Goal: Answer question/provide support: Share knowledge or assist other users

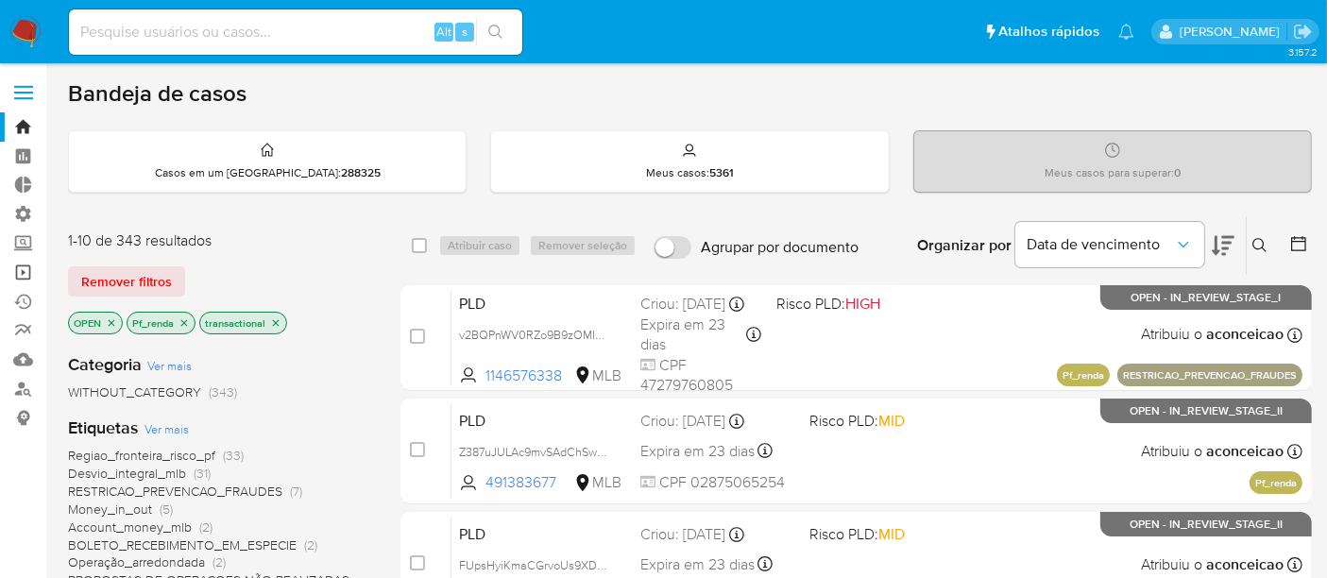
click at [14, 264] on link "Operações em massa" at bounding box center [112, 272] width 225 height 29
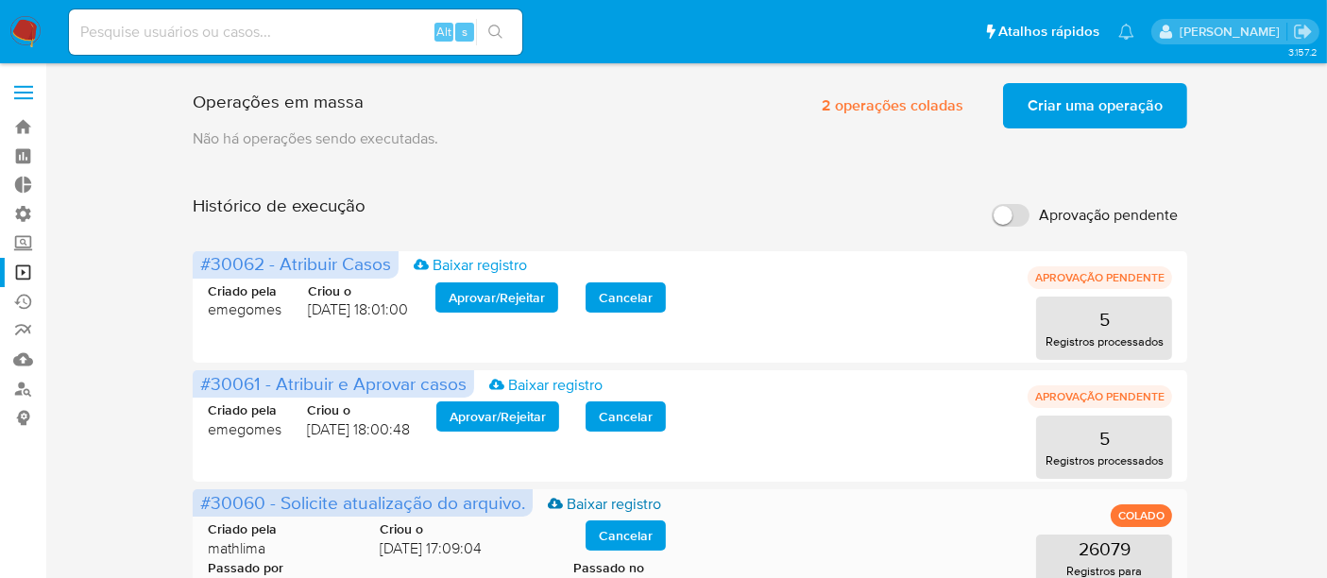
scroll to position [105, 0]
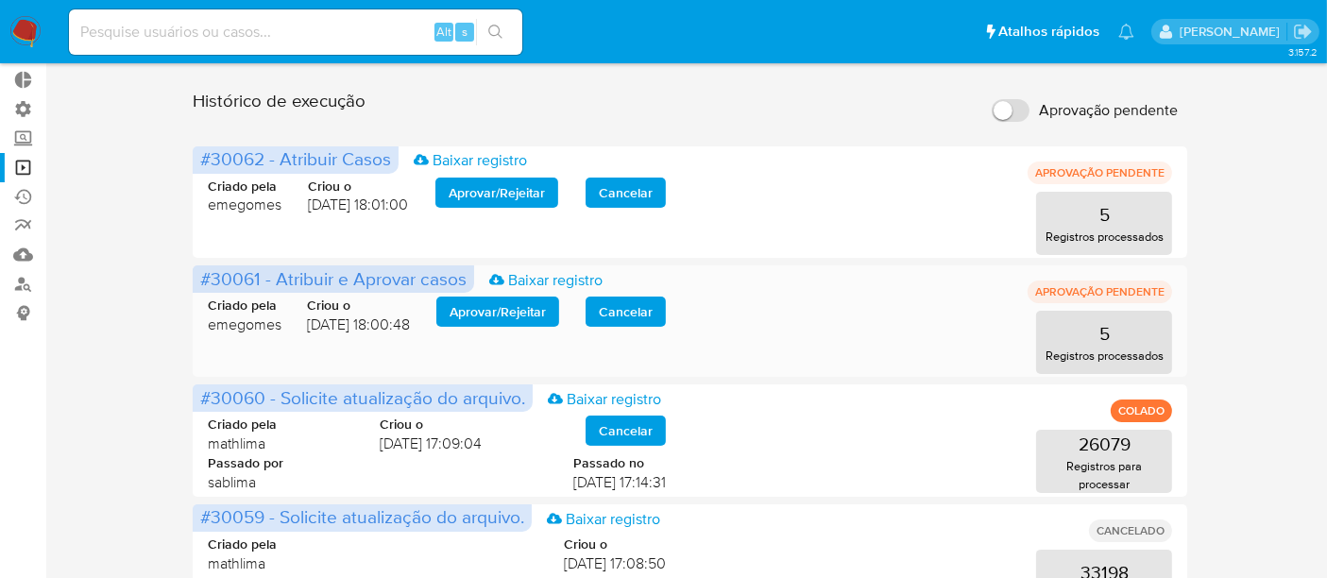
click at [520, 313] on span "Aprovar / Rejeitar" at bounding box center [497, 311] width 96 height 26
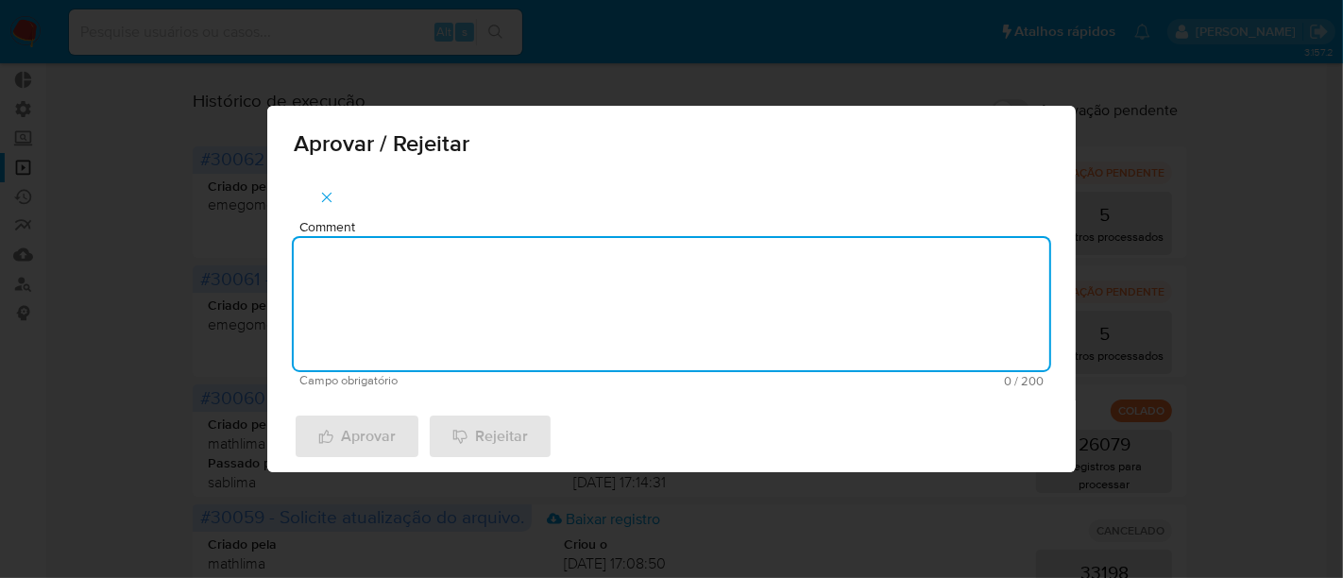
click at [424, 324] on textarea "Comment" at bounding box center [671, 304] width 755 height 132
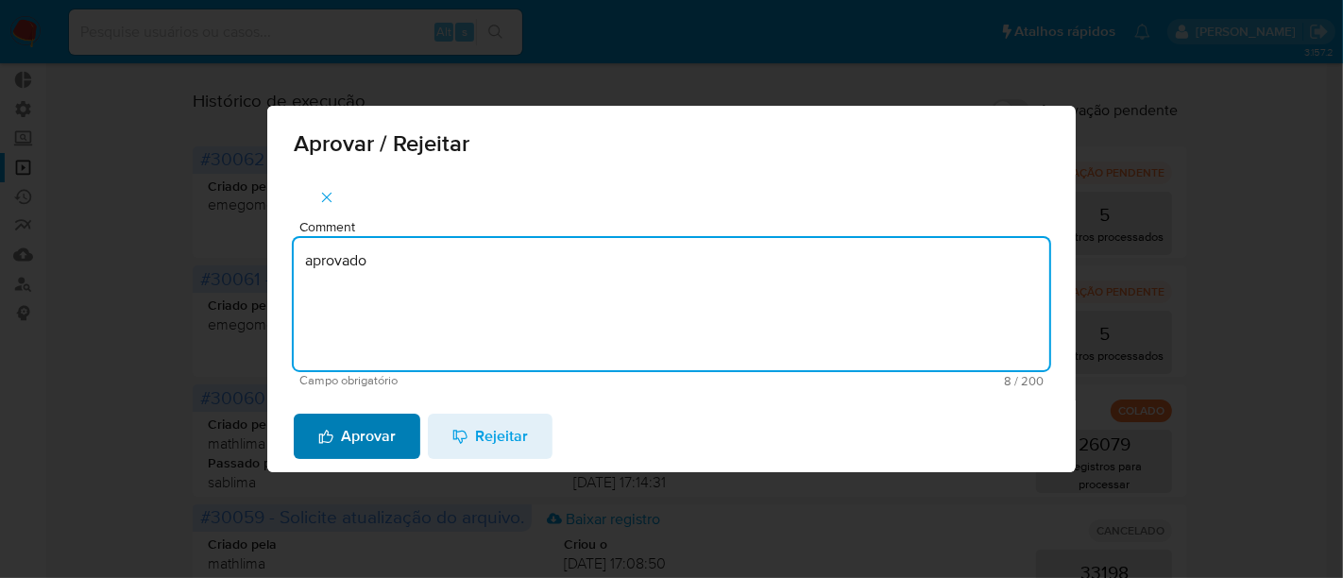
type textarea "aprovado"
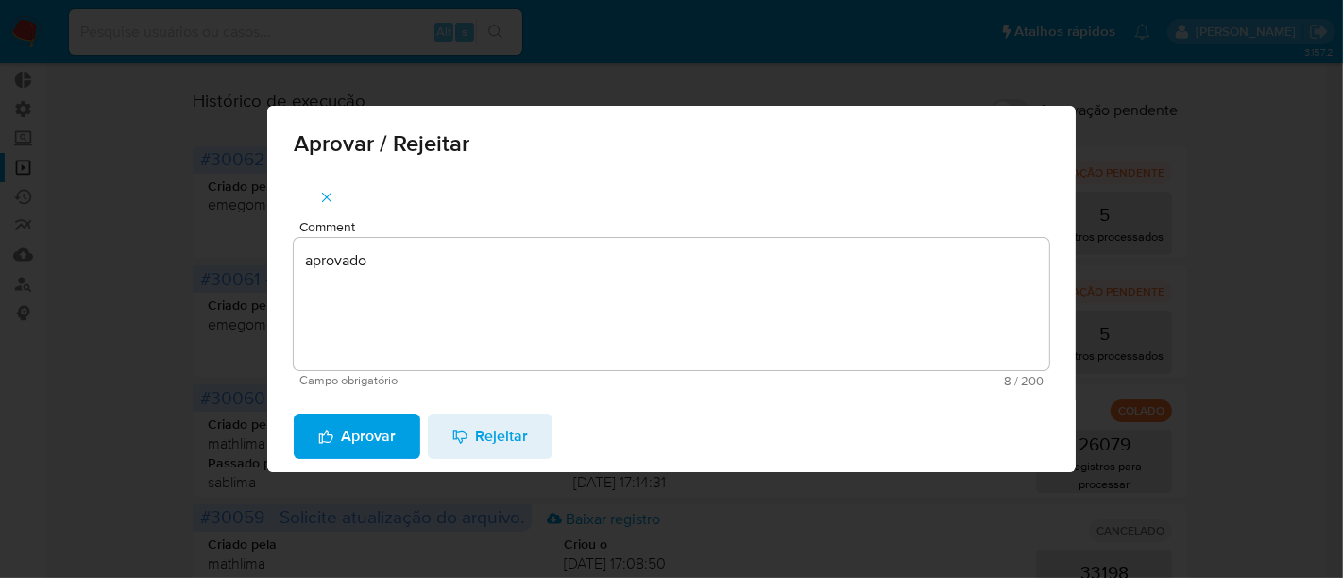
click at [349, 438] on span "Aprovar" at bounding box center [356, 436] width 77 height 42
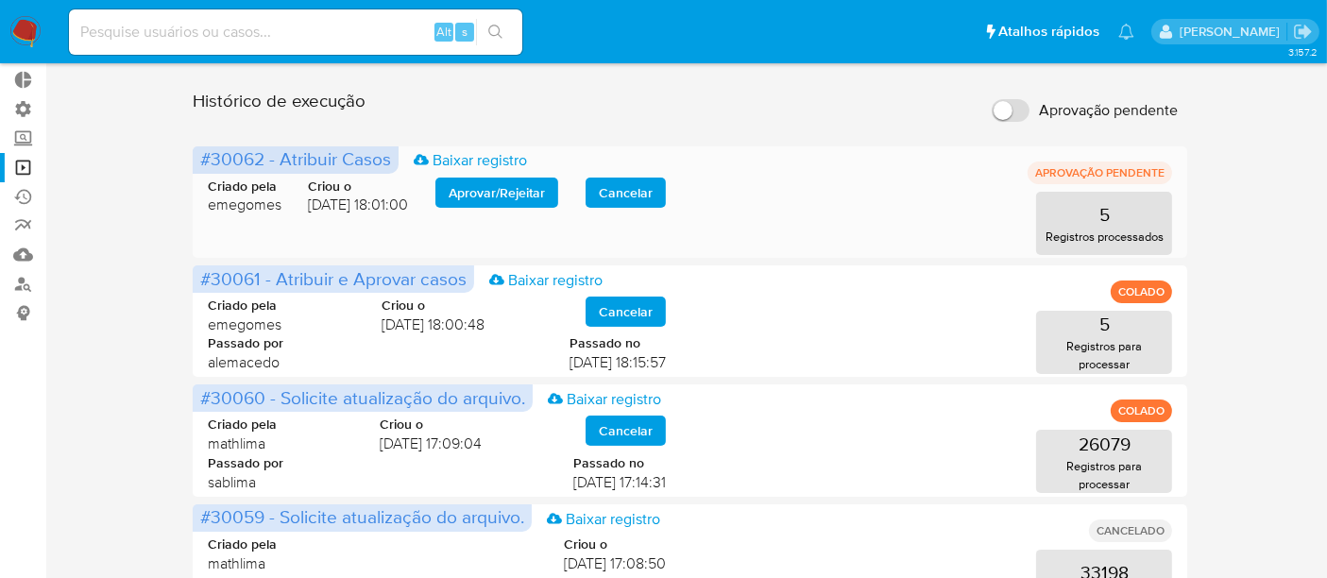
click at [505, 202] on span "Aprovar / Rejeitar" at bounding box center [496, 192] width 96 height 26
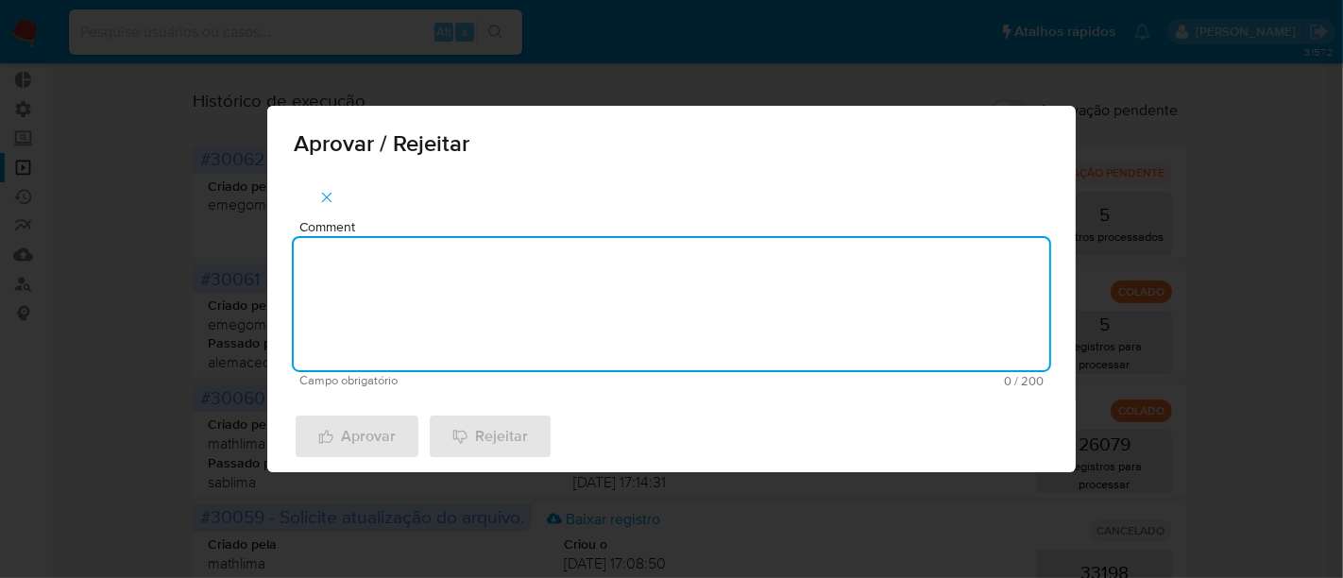
click at [397, 267] on textarea "Comment" at bounding box center [671, 304] width 755 height 132
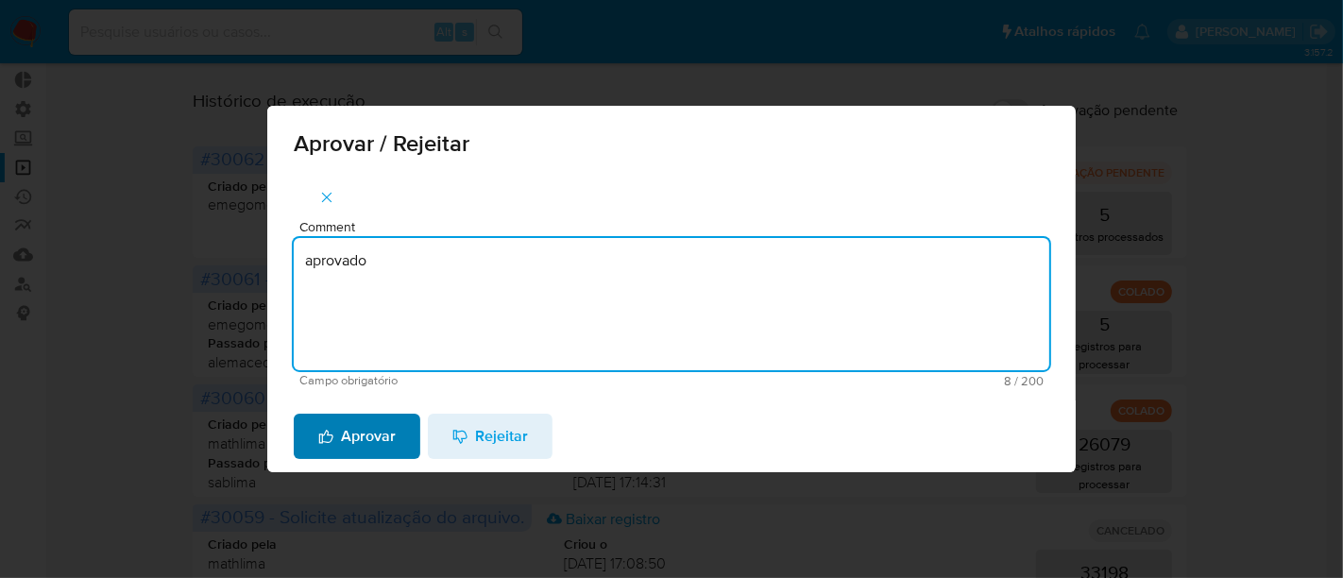
type textarea "aprovado"
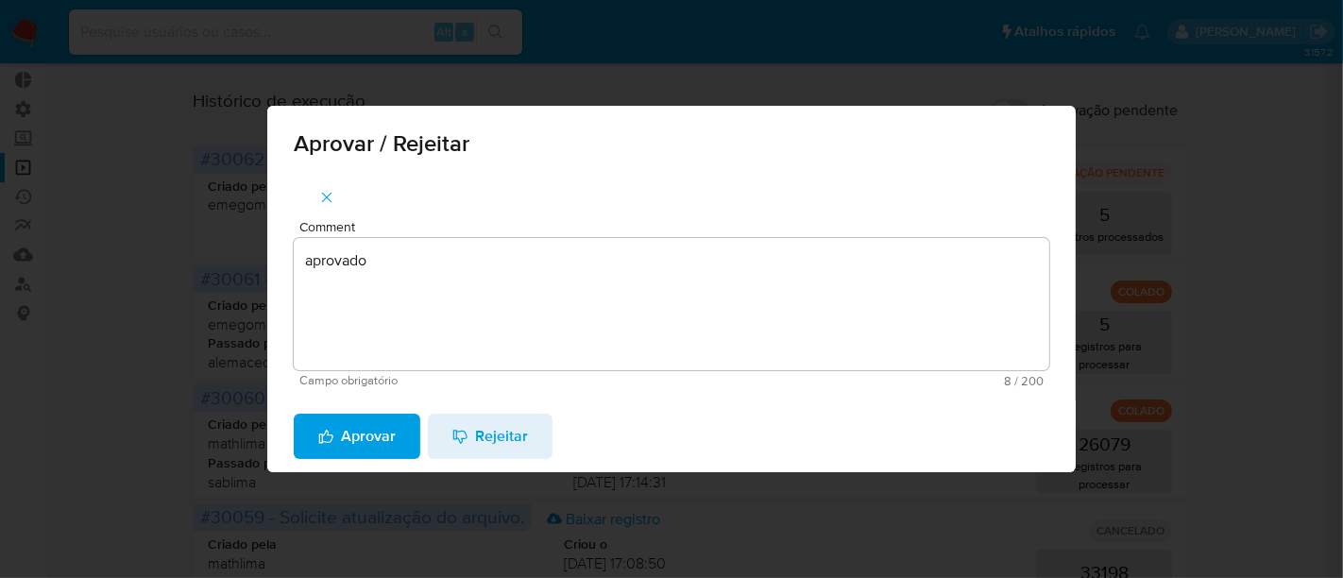
click at [359, 417] on span "Aprovar" at bounding box center [356, 436] width 77 height 42
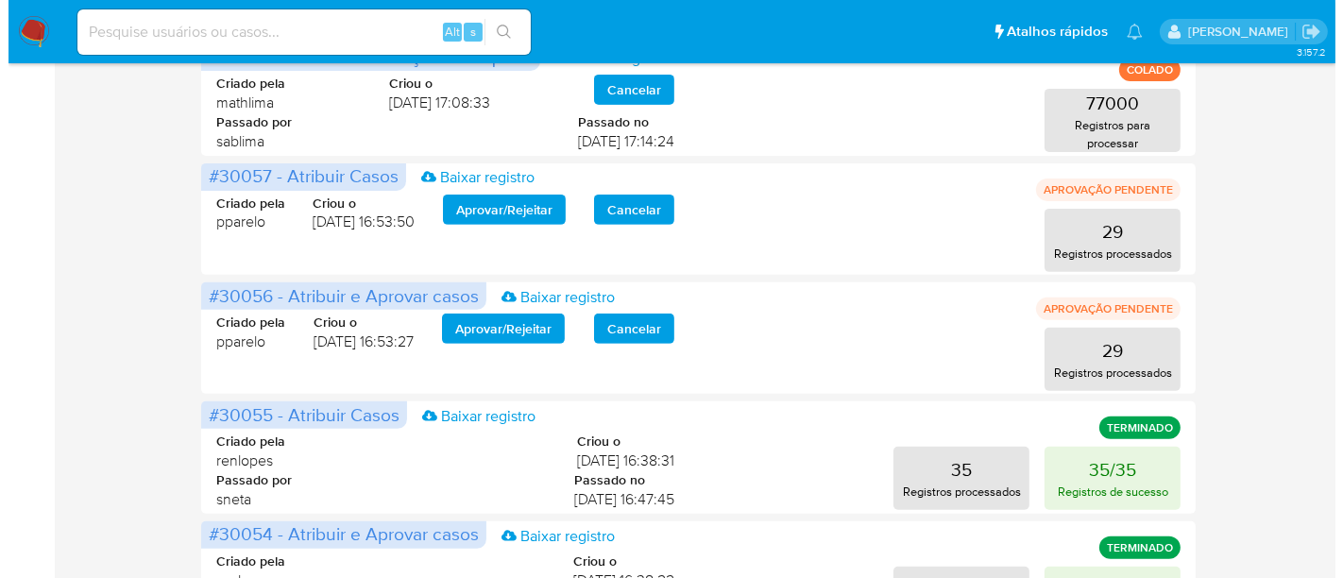
scroll to position [734, 0]
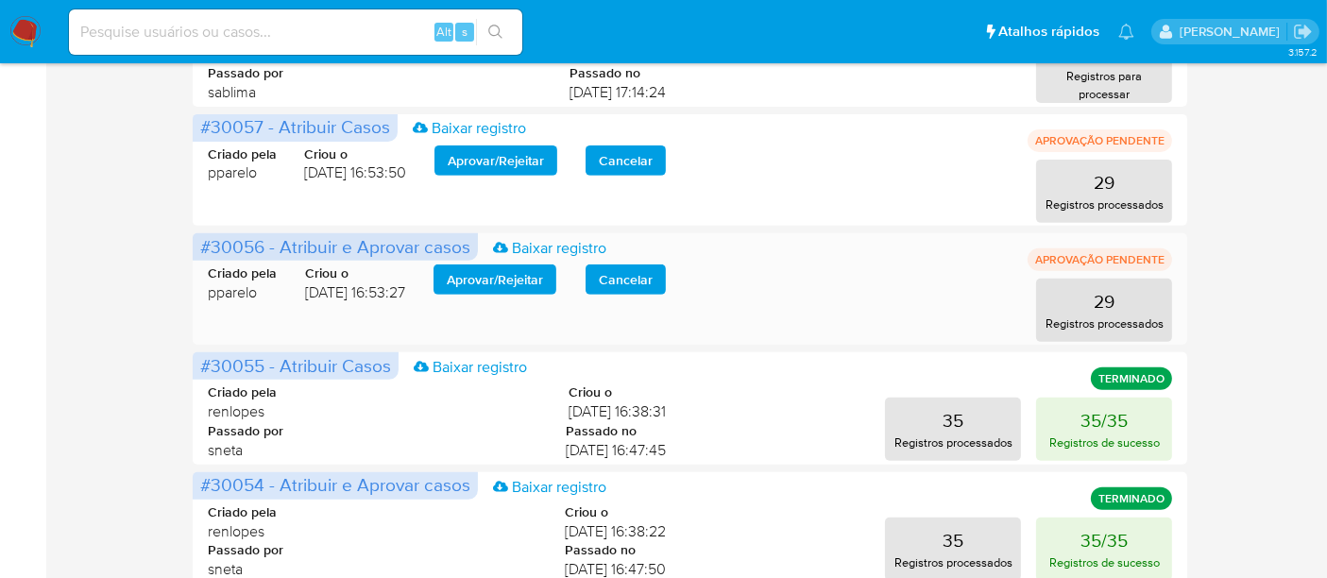
click at [486, 276] on span "Aprovar / Rejeitar" at bounding box center [495, 279] width 96 height 26
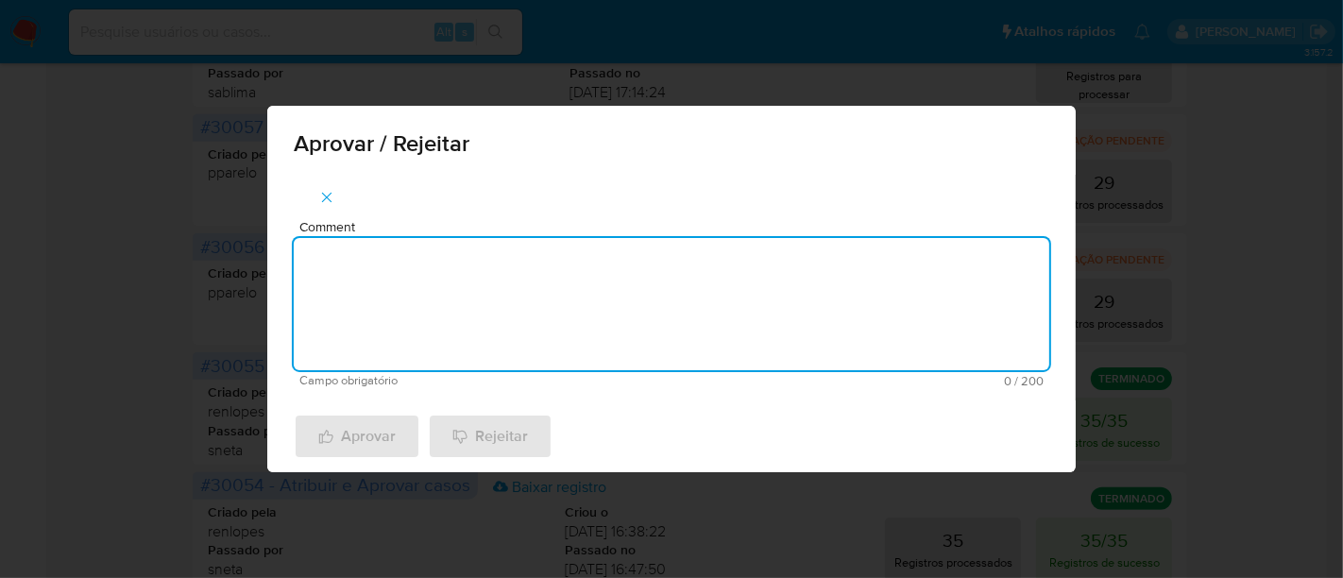
click at [433, 306] on textarea "Comment" at bounding box center [671, 304] width 755 height 132
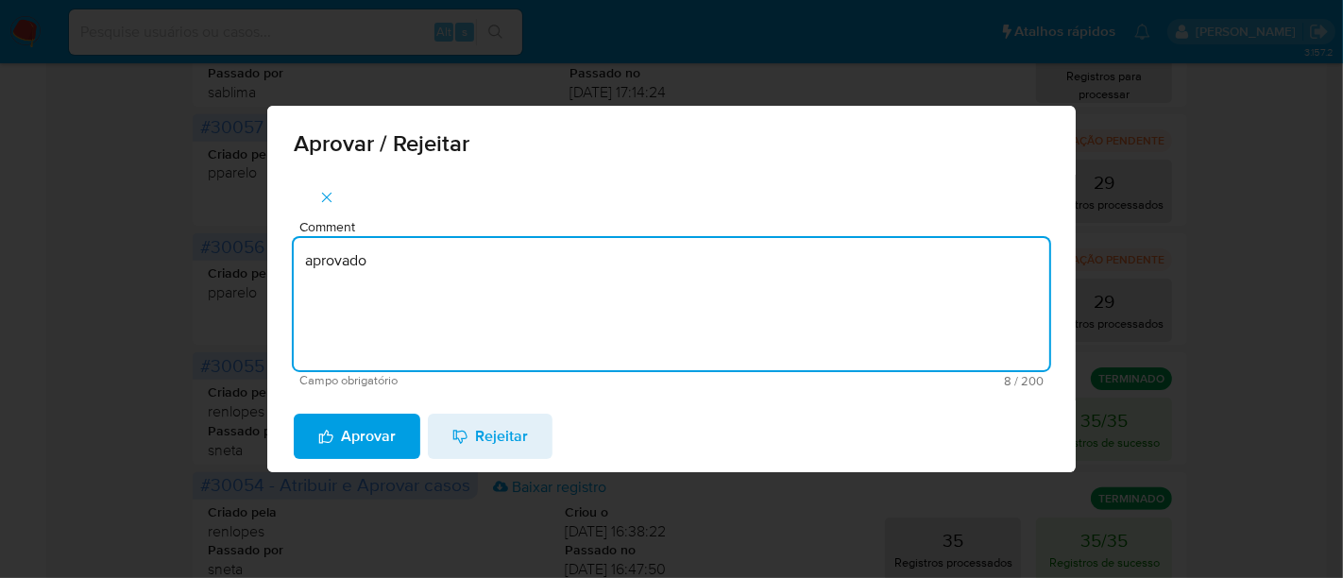
drag, startPoint x: 378, startPoint y: 252, endPoint x: 242, endPoint y: 262, distance: 136.4
click at [242, 262] on div "Aprovar / Rejeitar Comment aprovado Campo obrigatório 8 / 200 192 caracteres re…" at bounding box center [671, 289] width 1343 height 578
type textarea "aprovado"
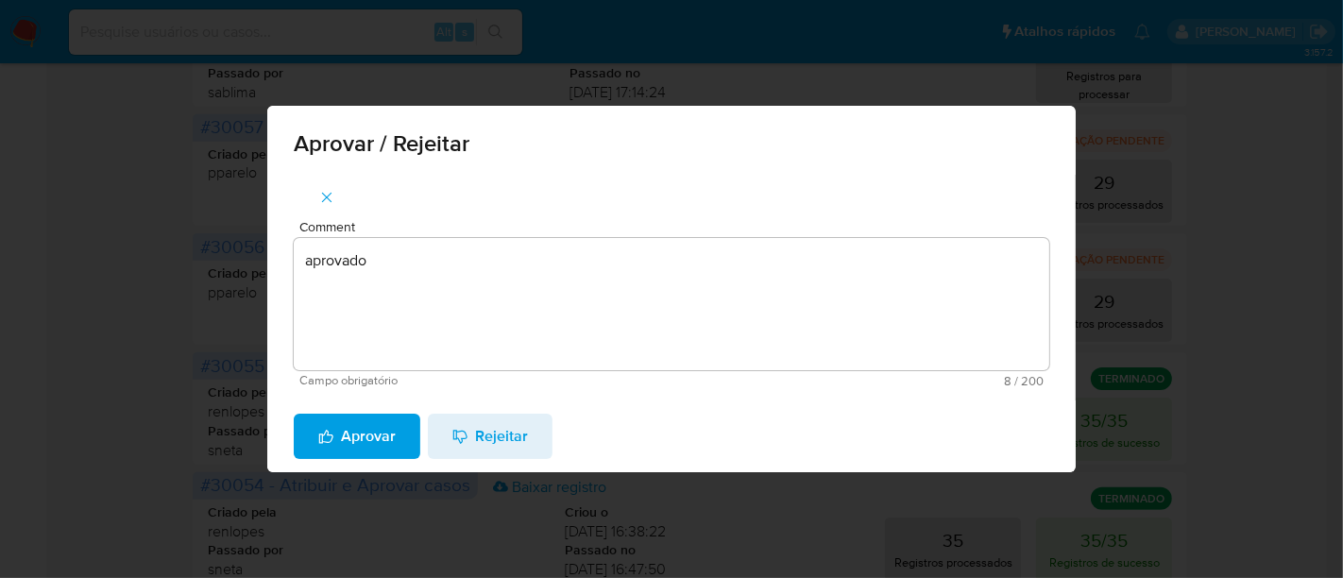
click at [369, 422] on span "Aprovar" at bounding box center [356, 436] width 77 height 42
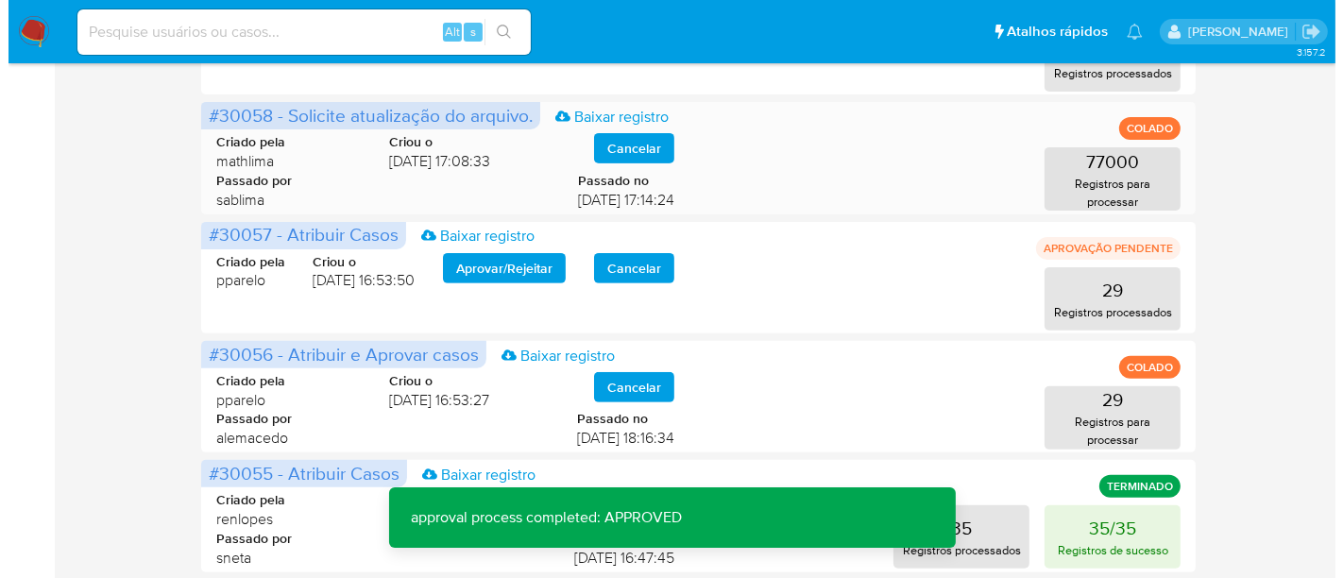
scroll to position [702, 0]
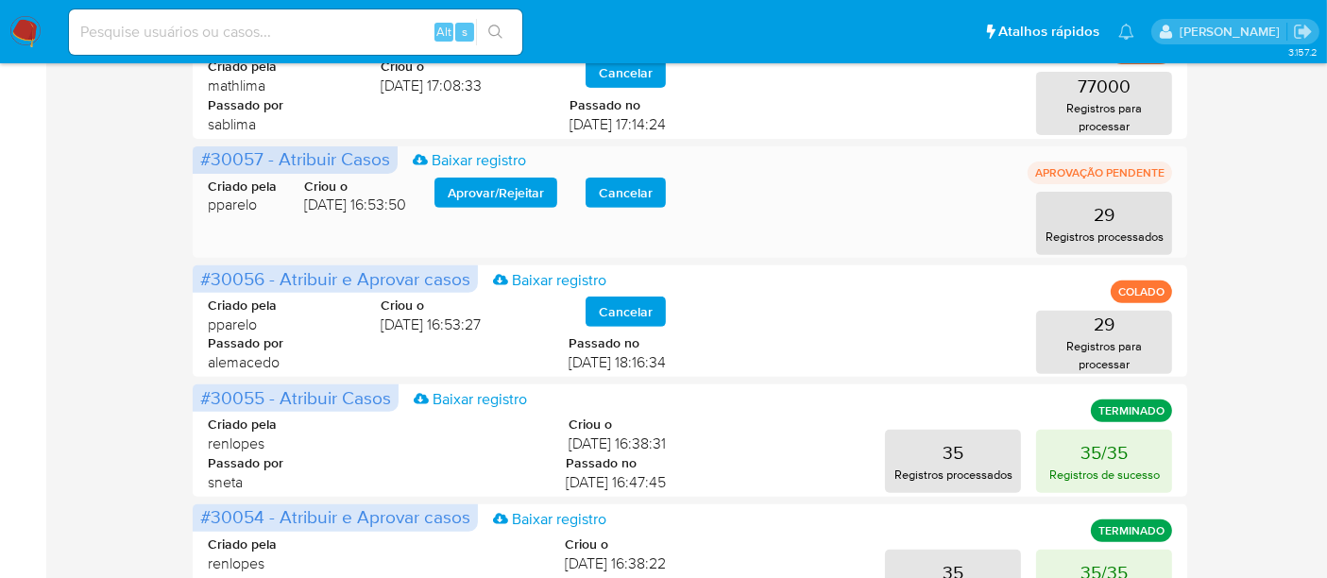
click at [495, 194] on span "Aprovar / Rejeitar" at bounding box center [496, 192] width 96 height 26
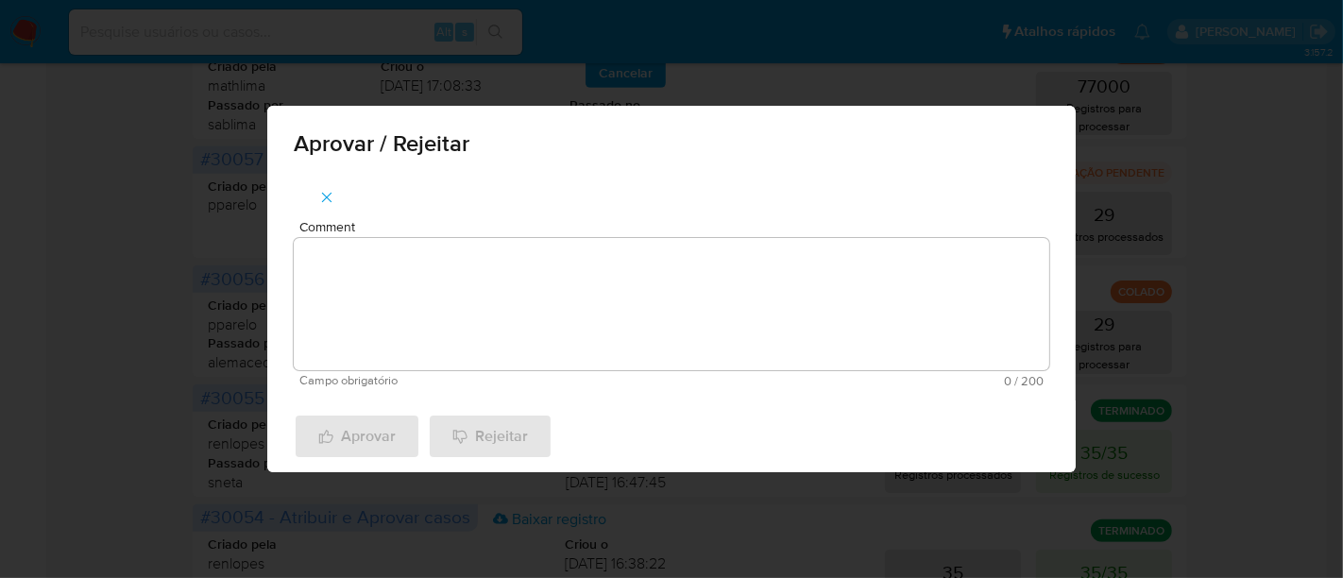
click at [427, 265] on textarea "Comment" at bounding box center [671, 304] width 755 height 132
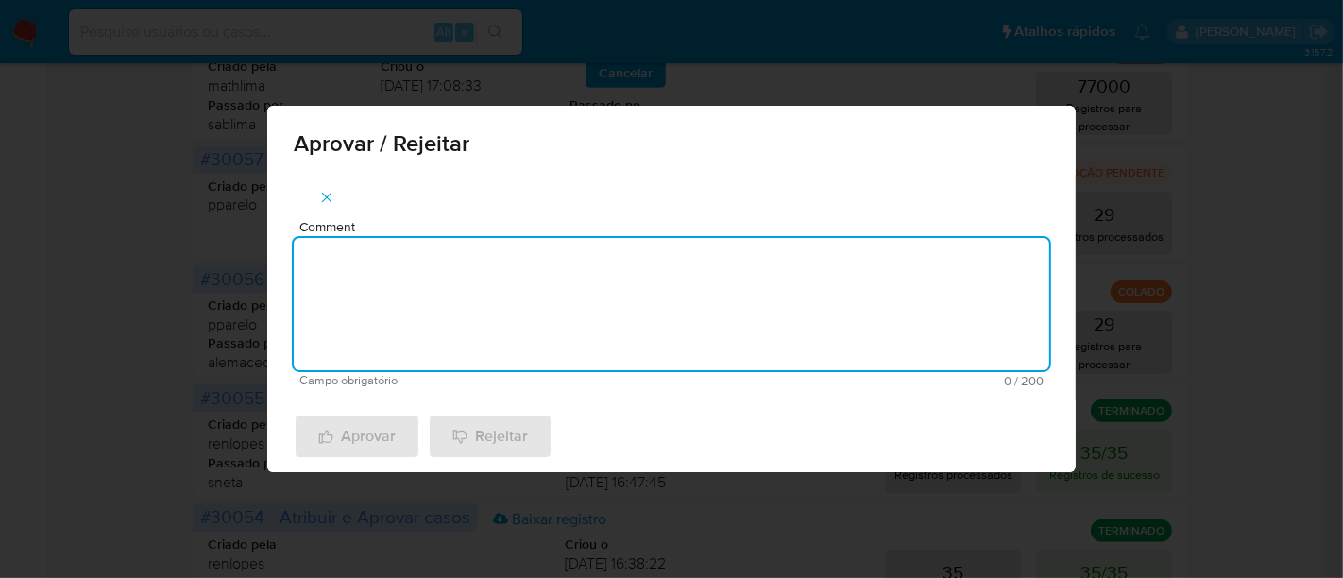
paste textarea "aprovado"
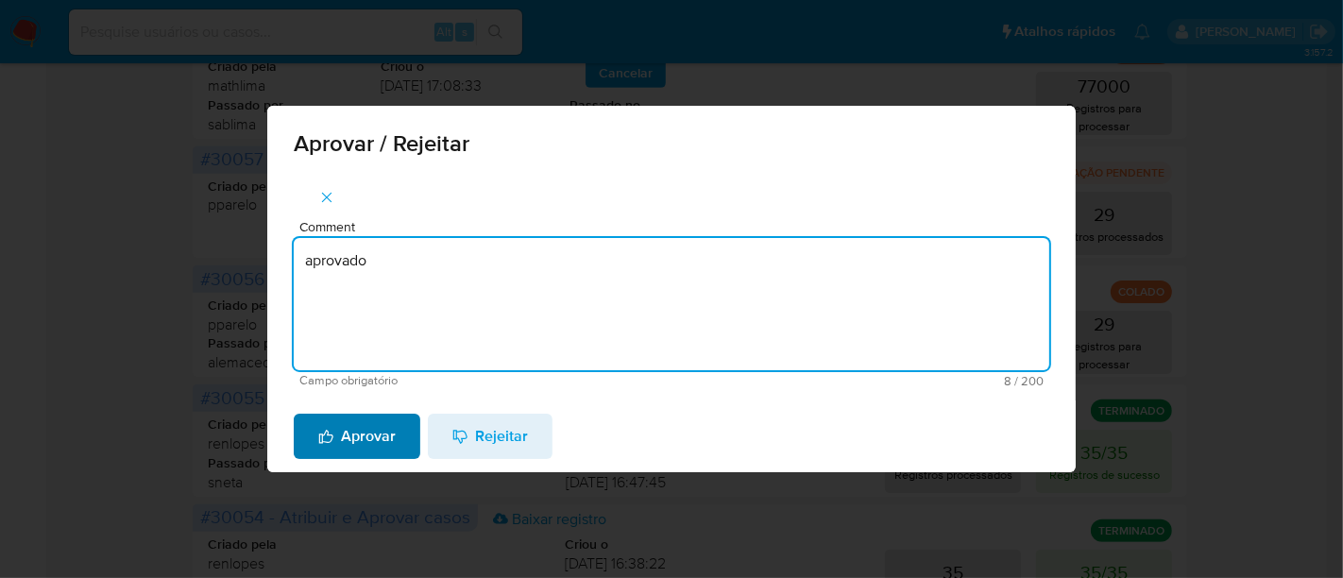
type textarea "aprovado"
click at [374, 441] on span "Aprovar" at bounding box center [356, 436] width 77 height 42
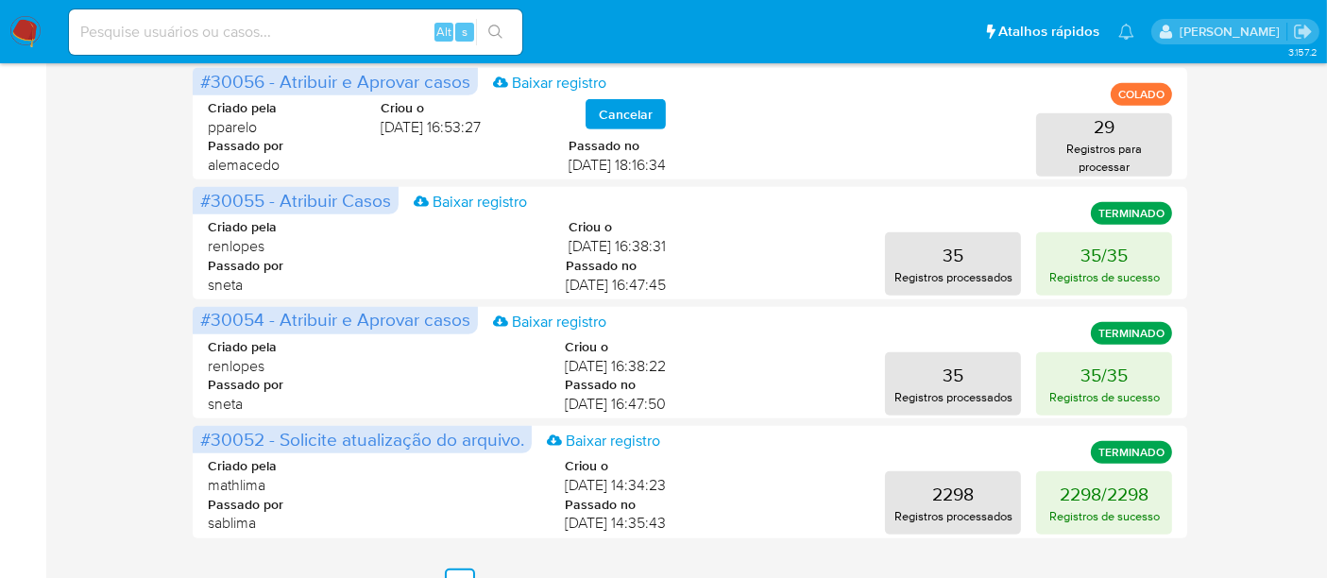
scroll to position [930, 0]
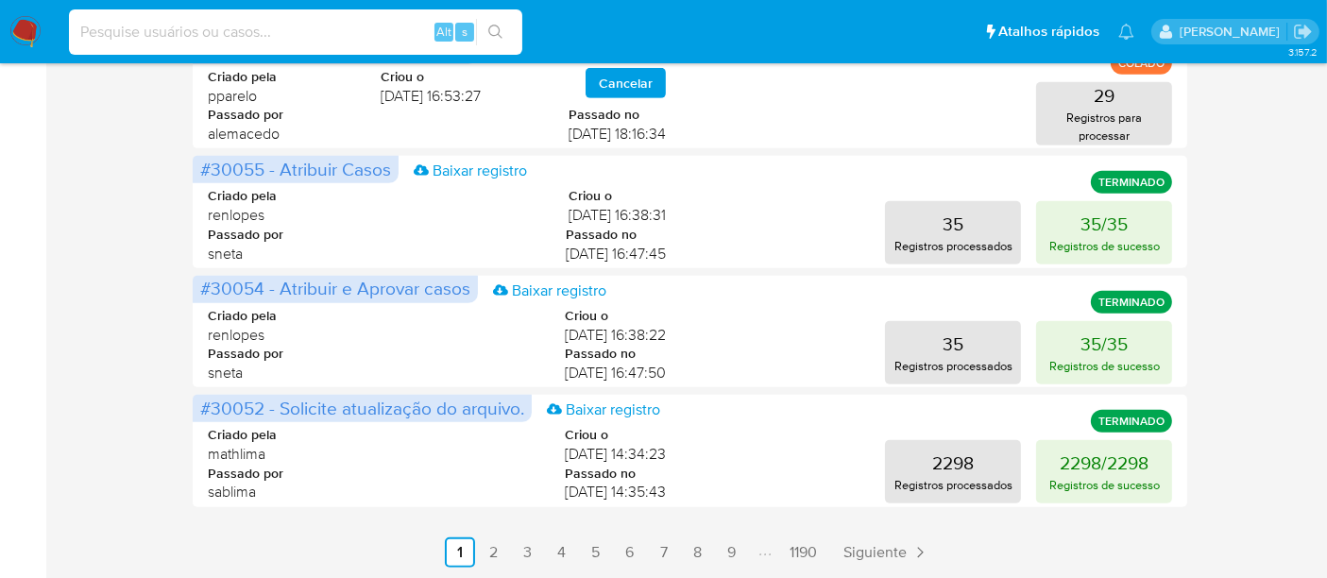
click at [180, 28] on input at bounding box center [295, 32] width 453 height 25
paste input "lxEhcAgcv9YRKJlFGxKVl8tj"
type input "lxEhcAgcv9YRKJlFGxKVl8tj"
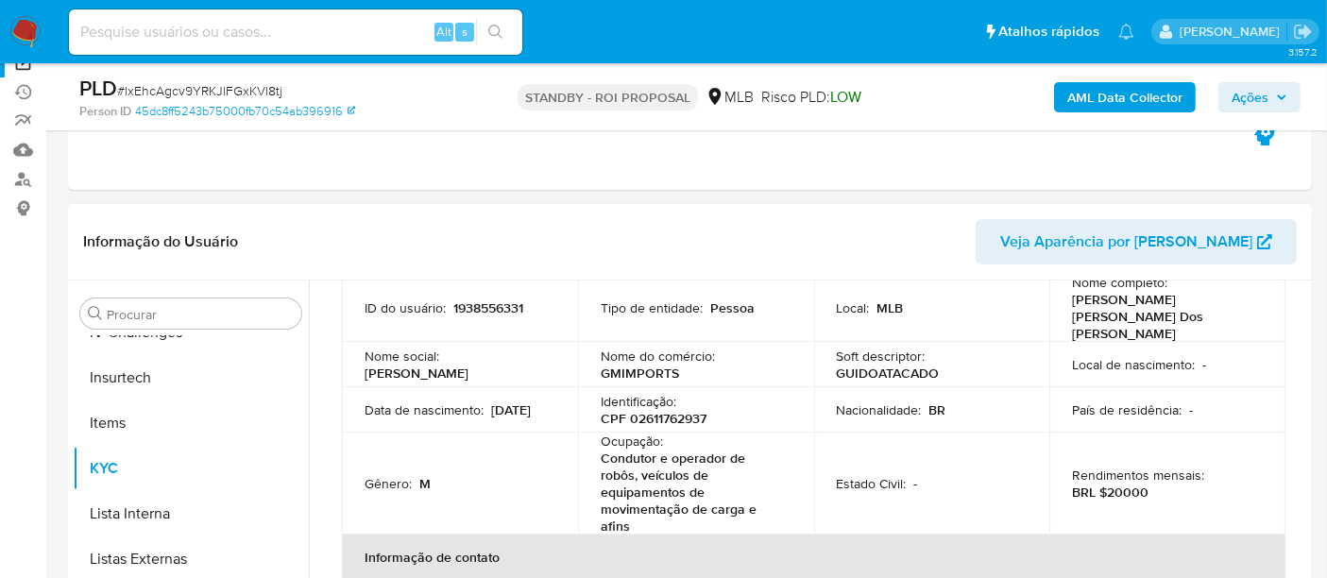
scroll to position [210, 0]
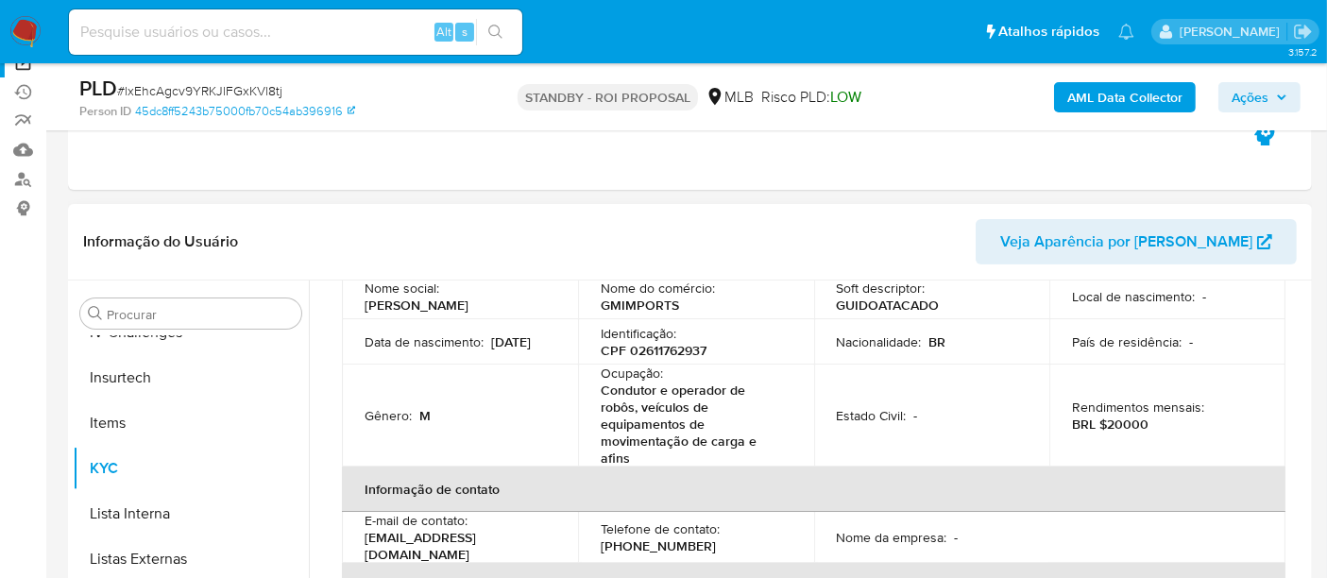
select select "10"
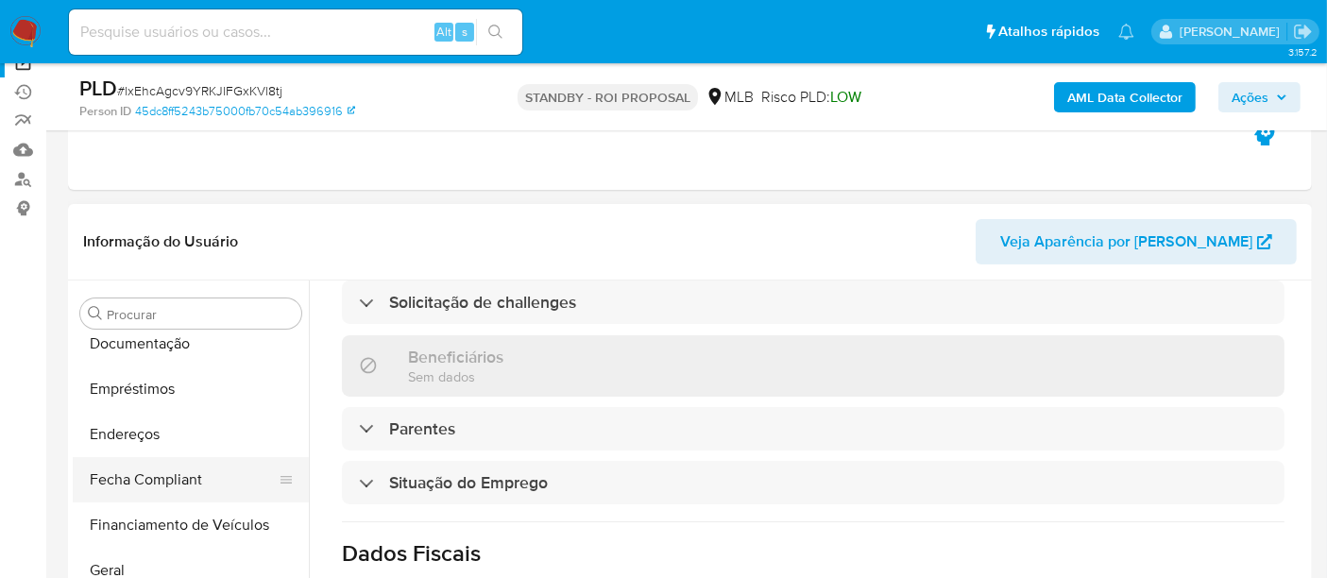
scroll to position [318, 0]
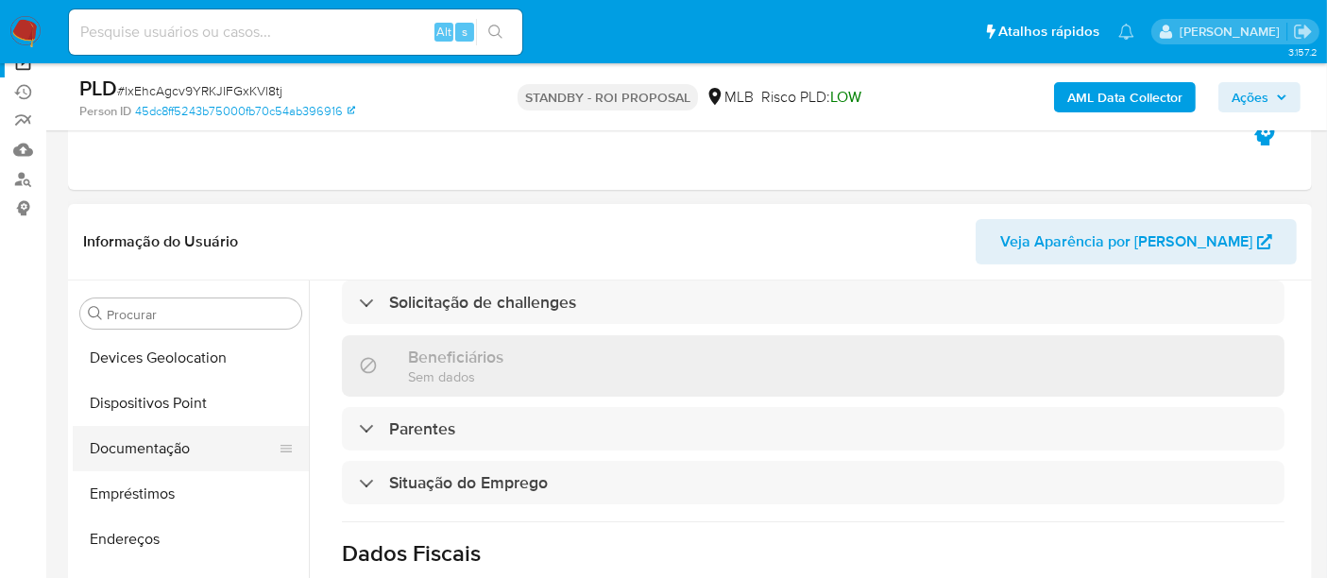
click at [141, 440] on button "Documentação" at bounding box center [183, 448] width 221 height 45
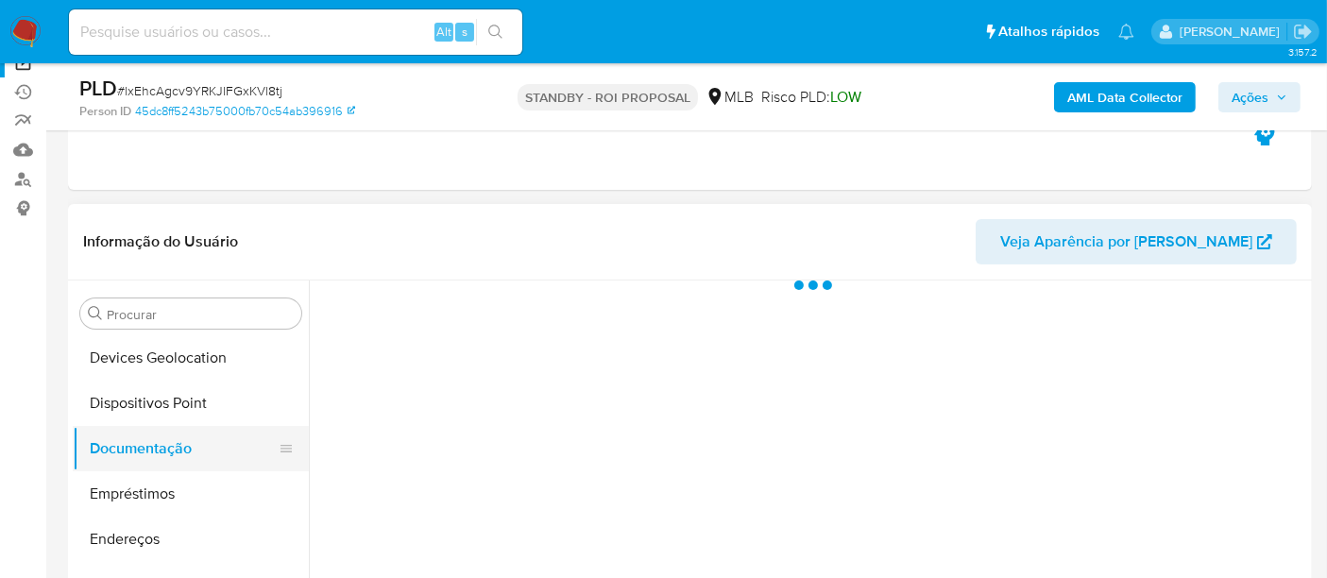
scroll to position [0, 0]
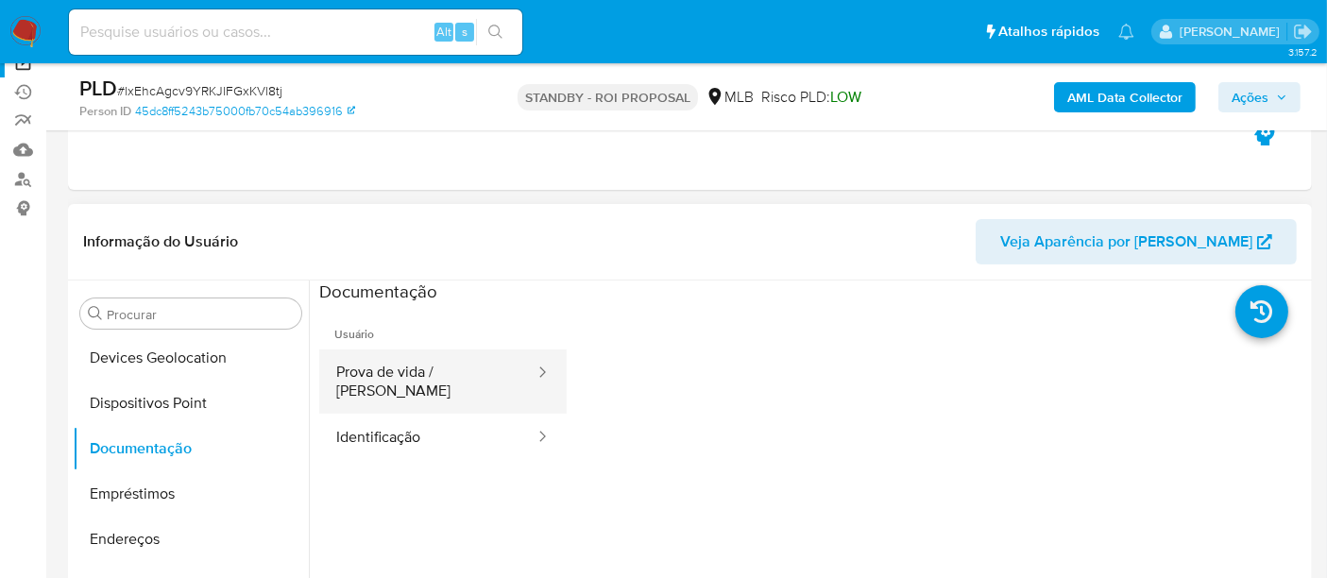
click at [388, 371] on button "Prova de vida / Selfie" at bounding box center [427, 381] width 217 height 64
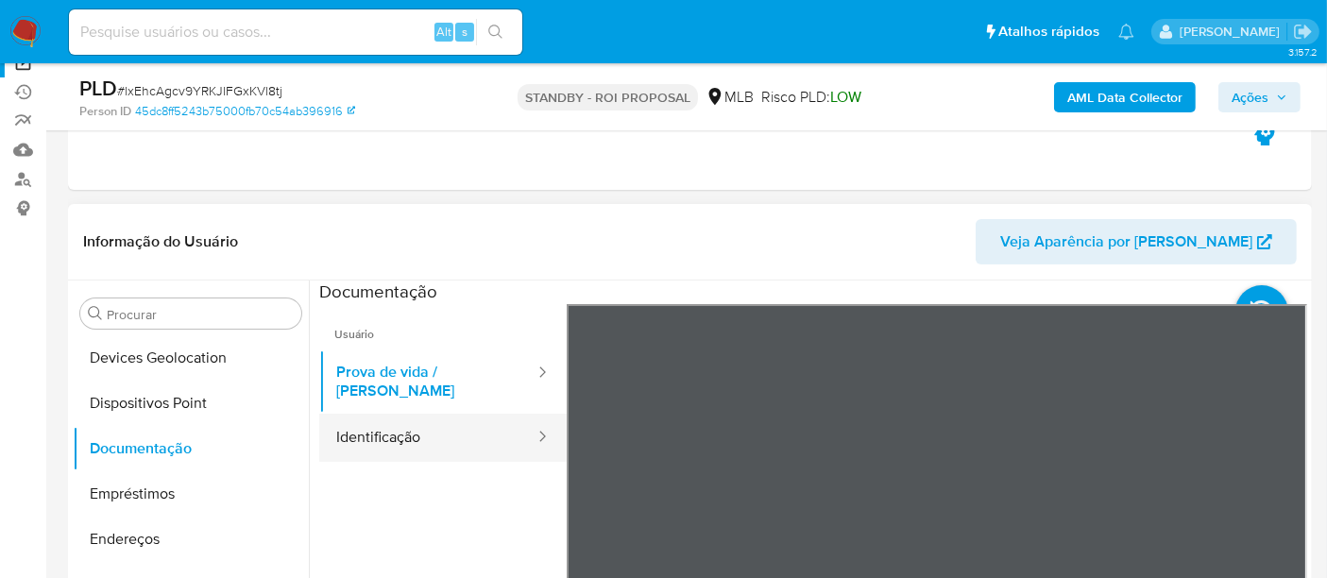
click at [440, 418] on button "Identificação" at bounding box center [427, 438] width 217 height 48
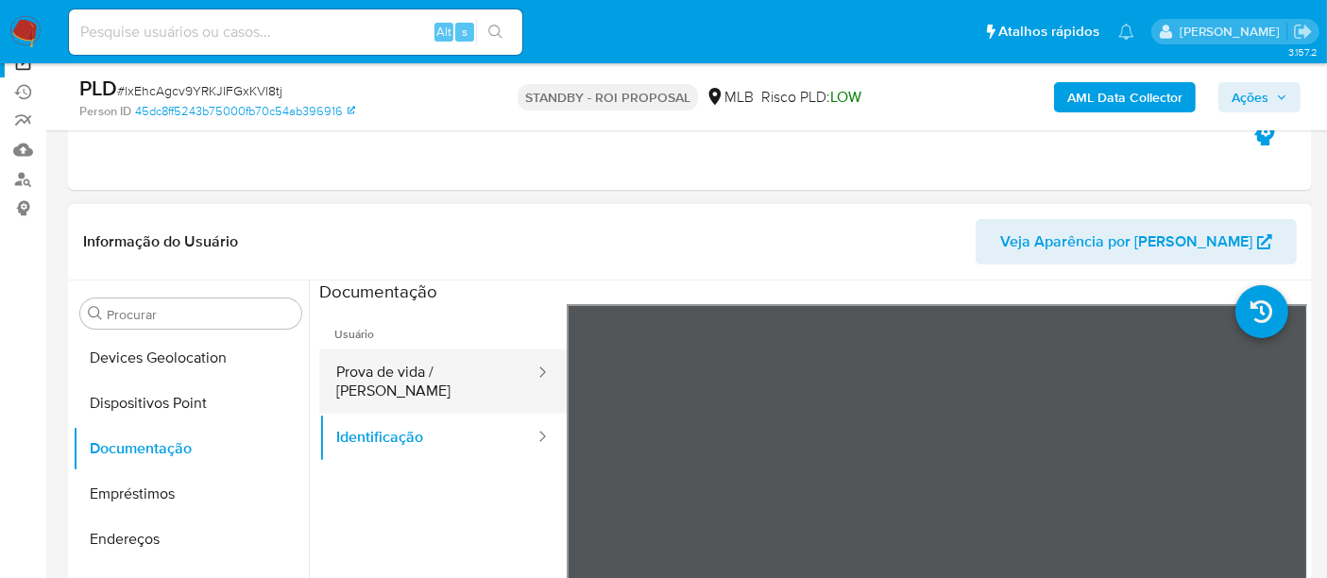
click at [396, 377] on button "Prova de vida / Selfie" at bounding box center [427, 381] width 217 height 64
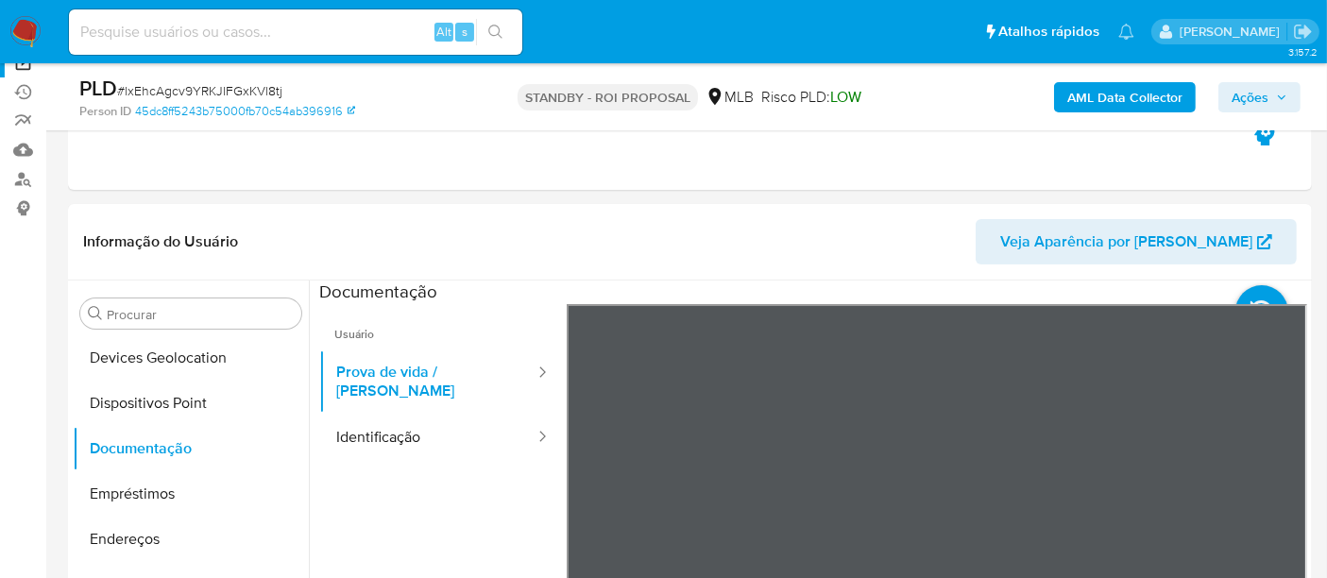
click at [189, 30] on input at bounding box center [295, 32] width 453 height 25
paste input "v7SaneW2h2ko3A7ogu9EVvMN"
type input "v7SaneW2h2ko3A7ogu9EVvMN"
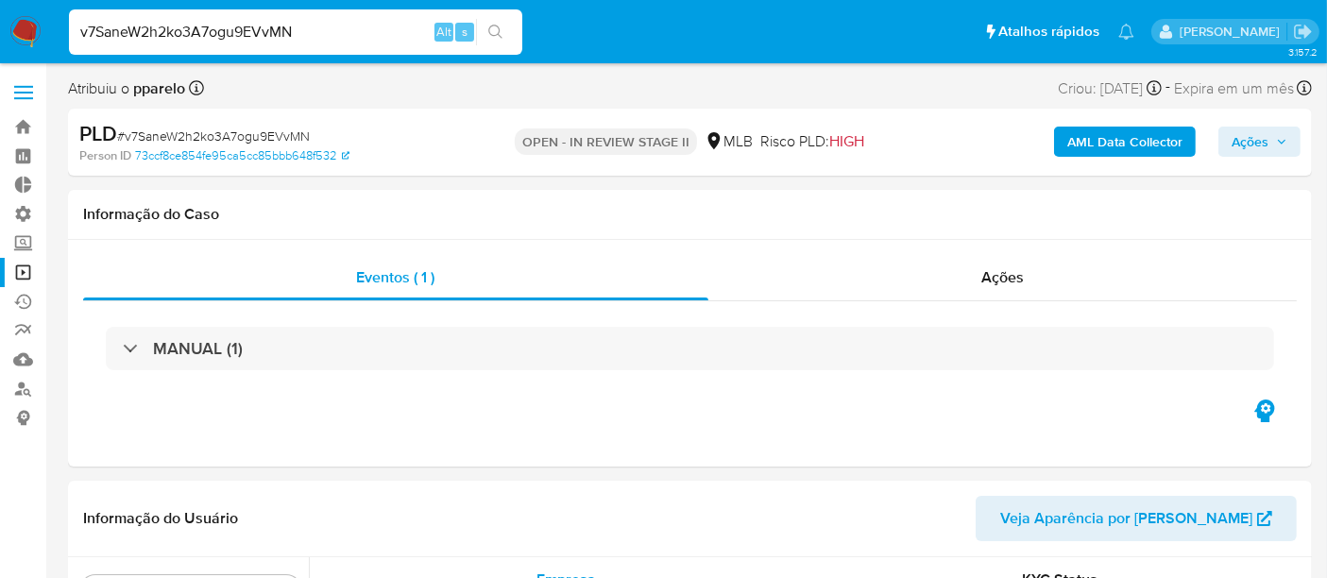
scroll to position [842, 0]
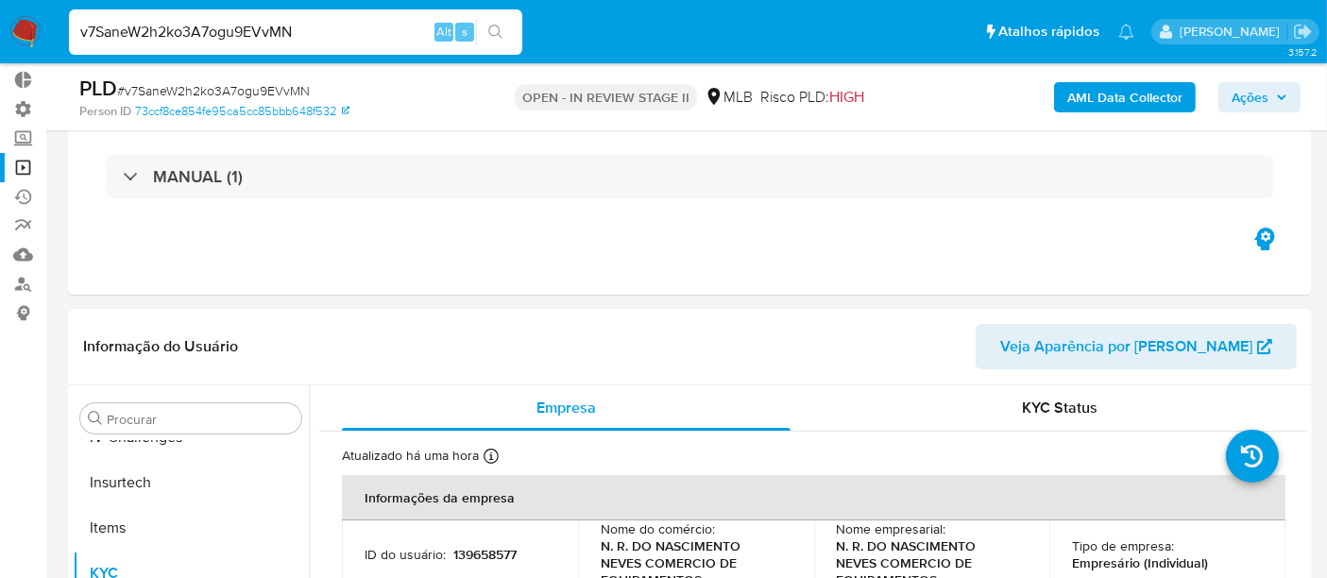
select select "10"
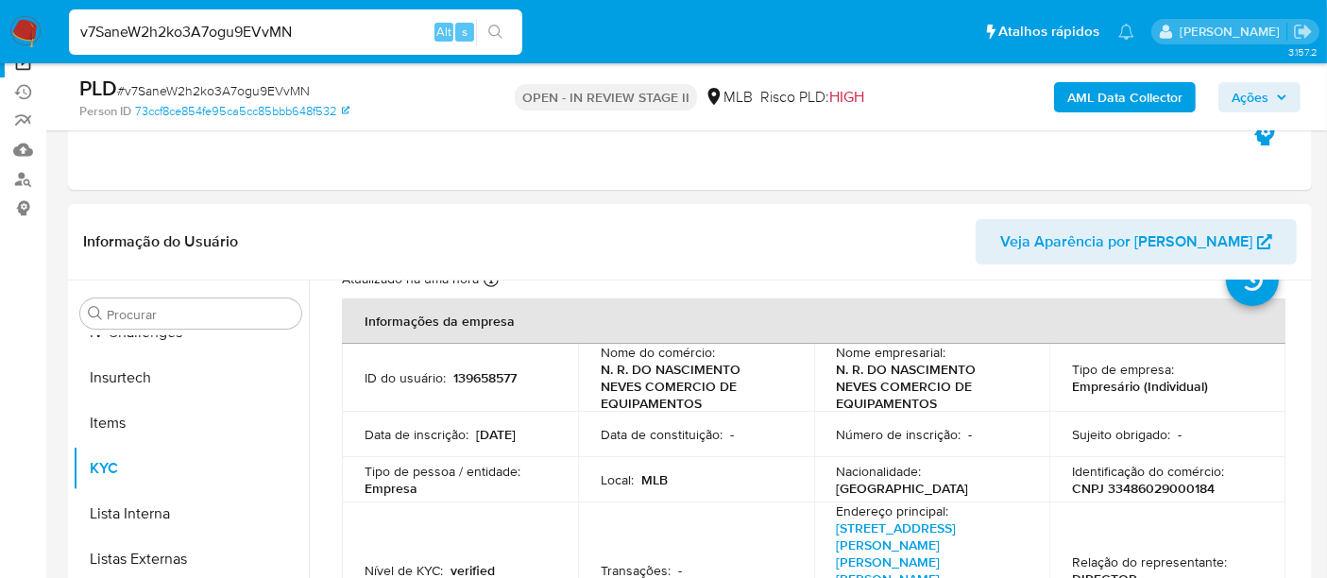
scroll to position [105, 0]
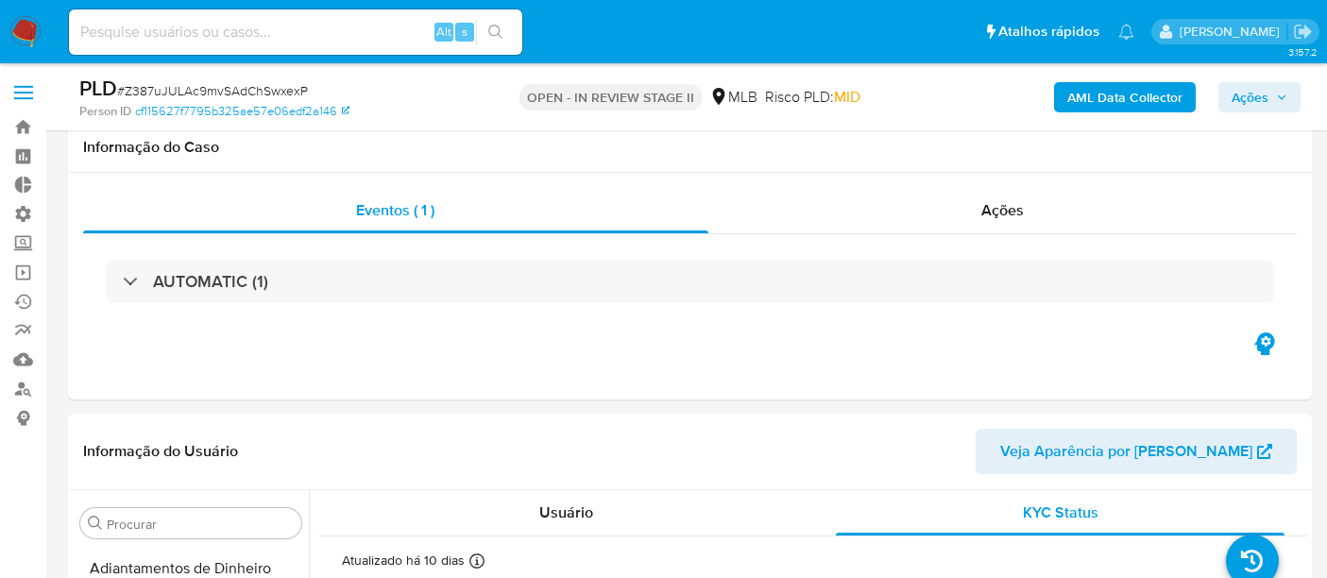
select select "10"
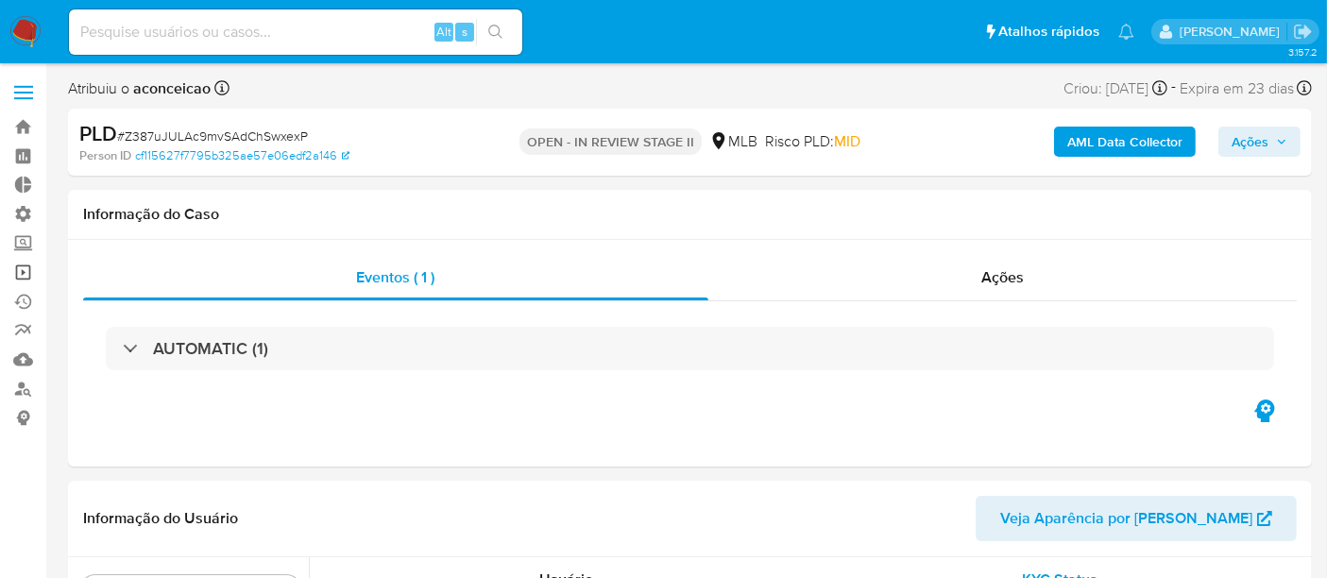
click at [13, 276] on link "Operações em massa" at bounding box center [112, 272] width 225 height 29
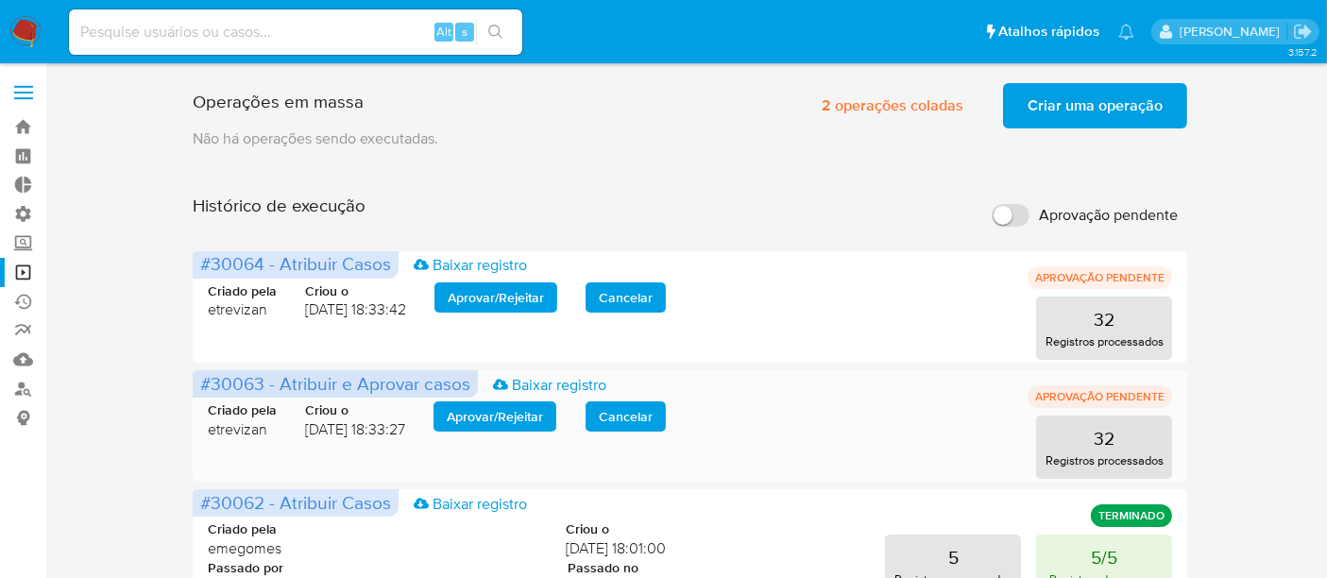
click at [520, 403] on span "Aprovar / Rejeitar" at bounding box center [495, 416] width 96 height 26
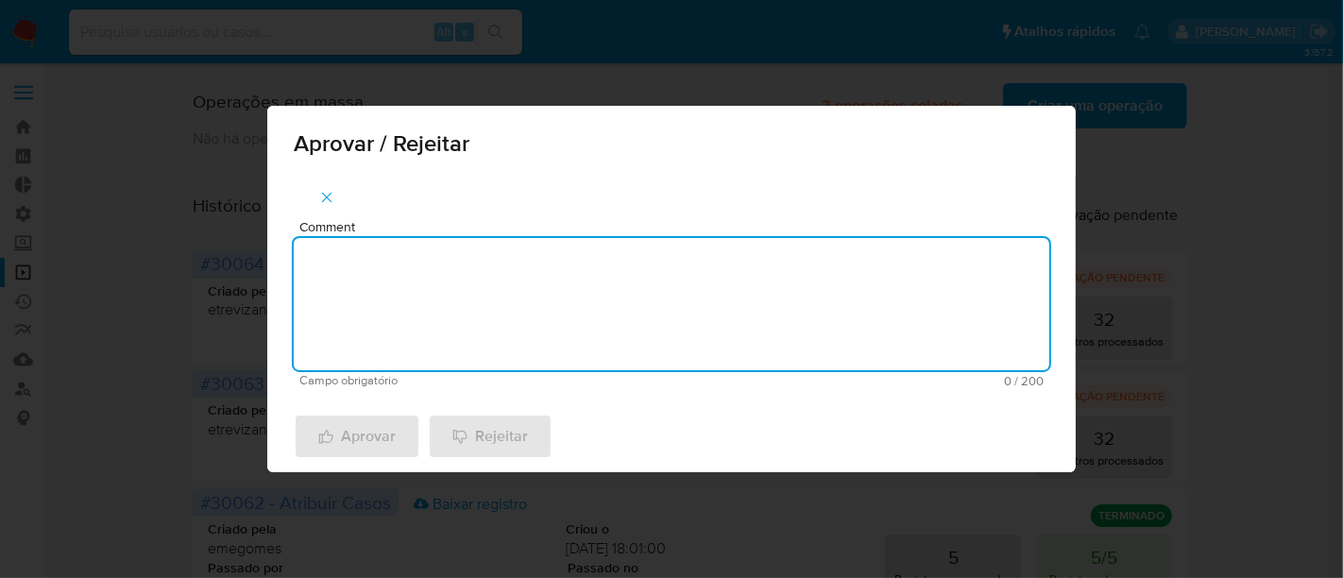
click at [404, 315] on textarea "Comment" at bounding box center [671, 304] width 755 height 132
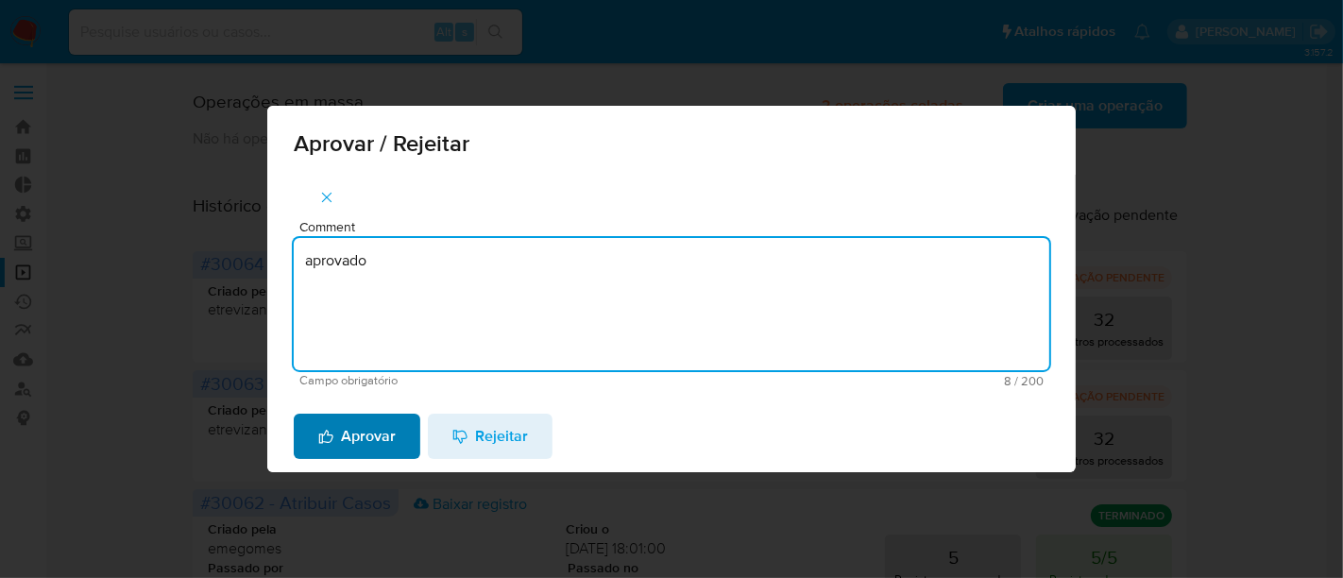
type textarea "aprovado"
click at [377, 416] on span "Aprovar" at bounding box center [356, 436] width 77 height 42
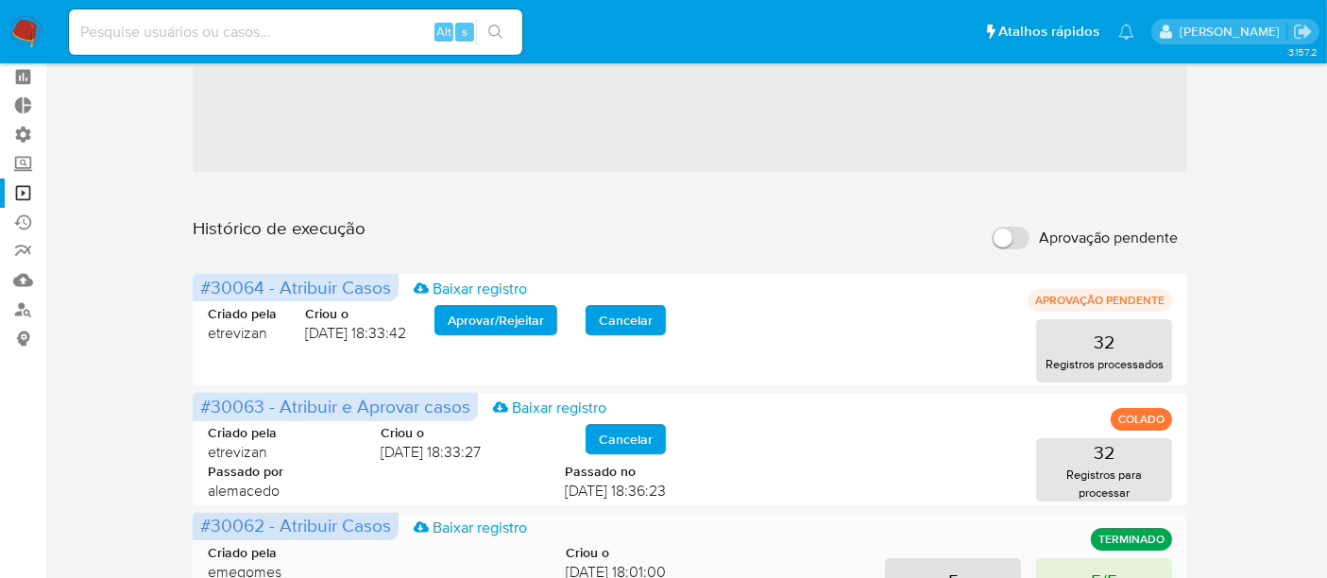
scroll to position [210, 0]
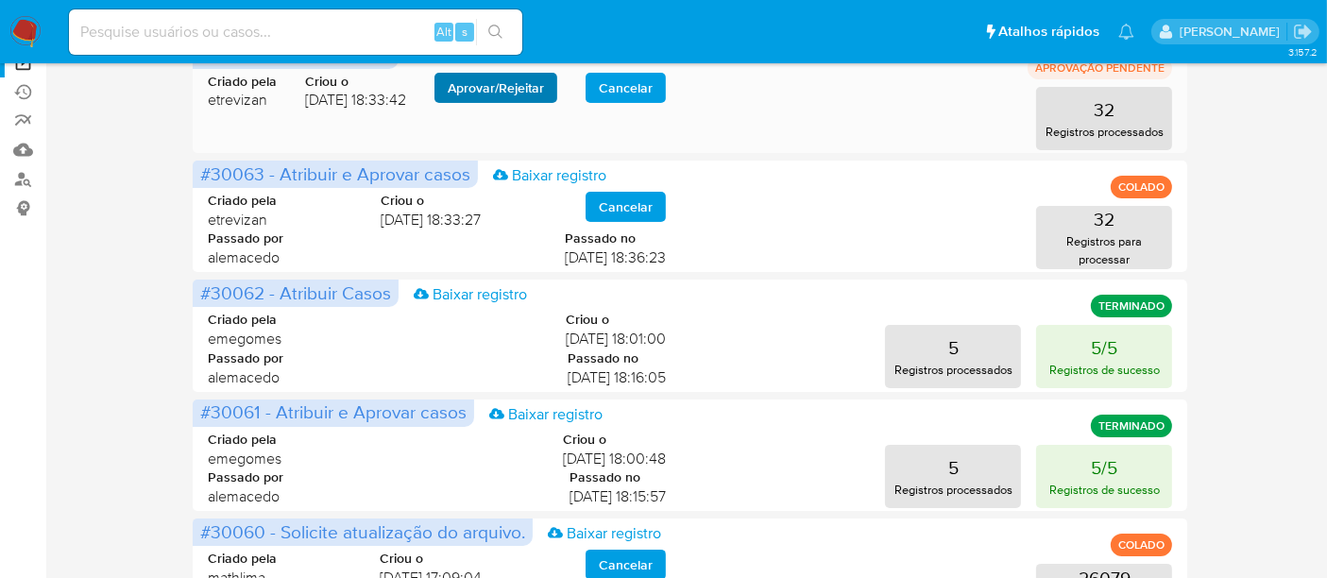
click at [501, 187] on div "Criado pela etrevizan Criou o 02/09/2025 18:33:27 Cancelar Passado por alemaced…" at bounding box center [690, 225] width 965 height 114
click at [512, 93] on span "Aprovar / Rejeitar" at bounding box center [496, 88] width 96 height 26
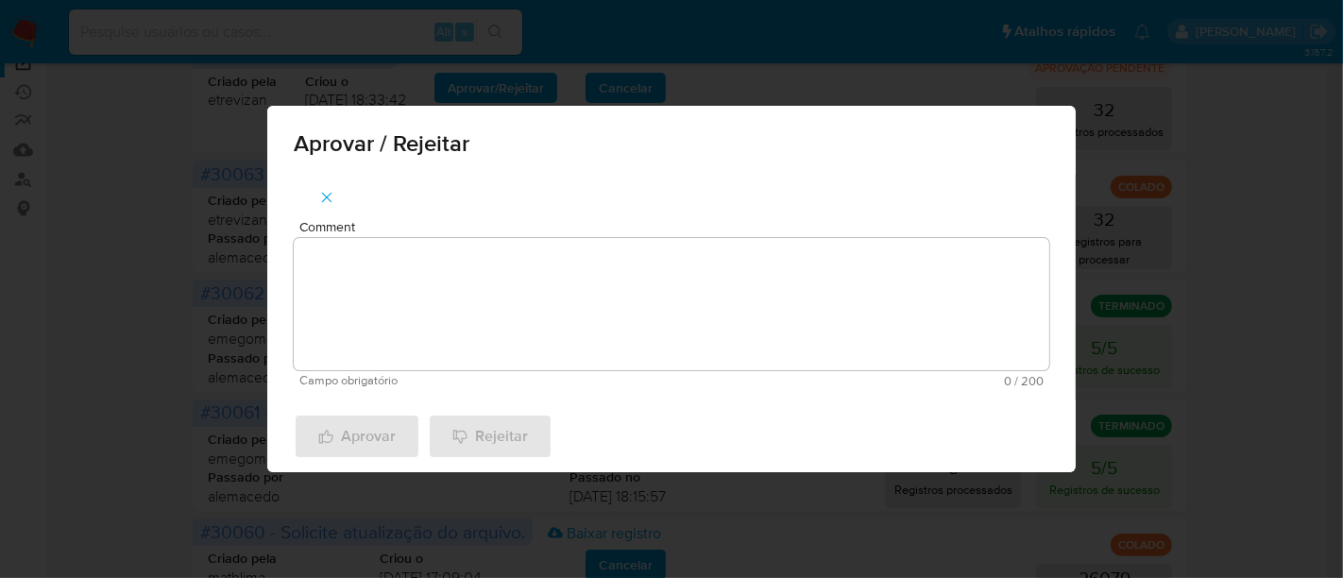
click at [383, 262] on textarea "Comment" at bounding box center [671, 304] width 755 height 132
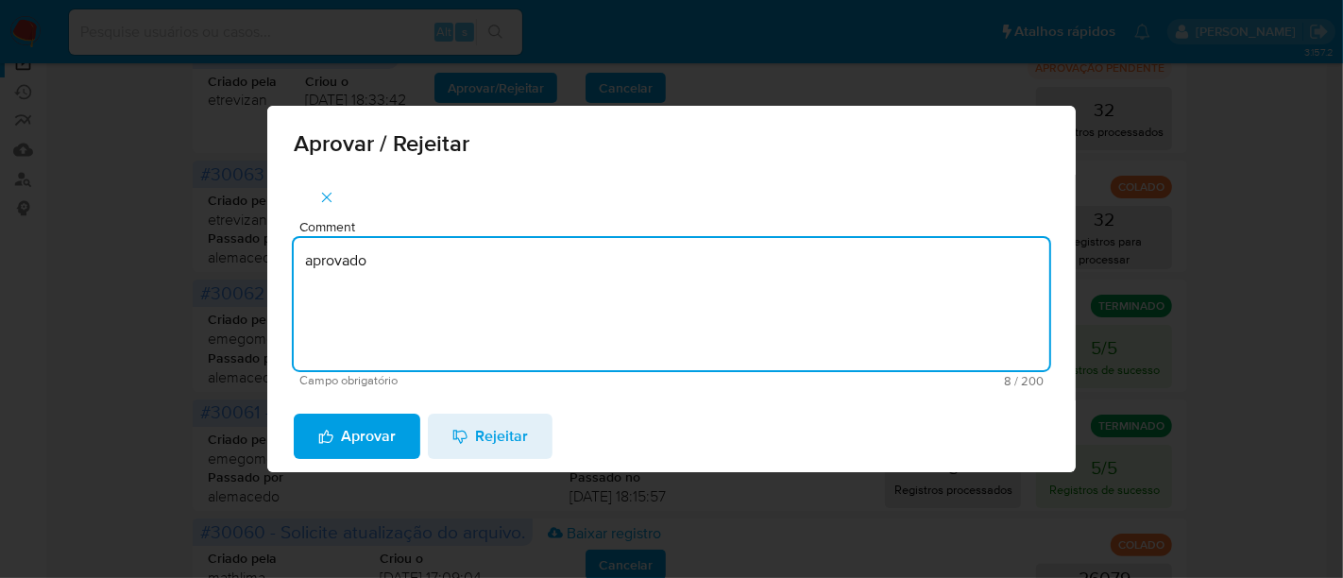
type textarea "aprovado"
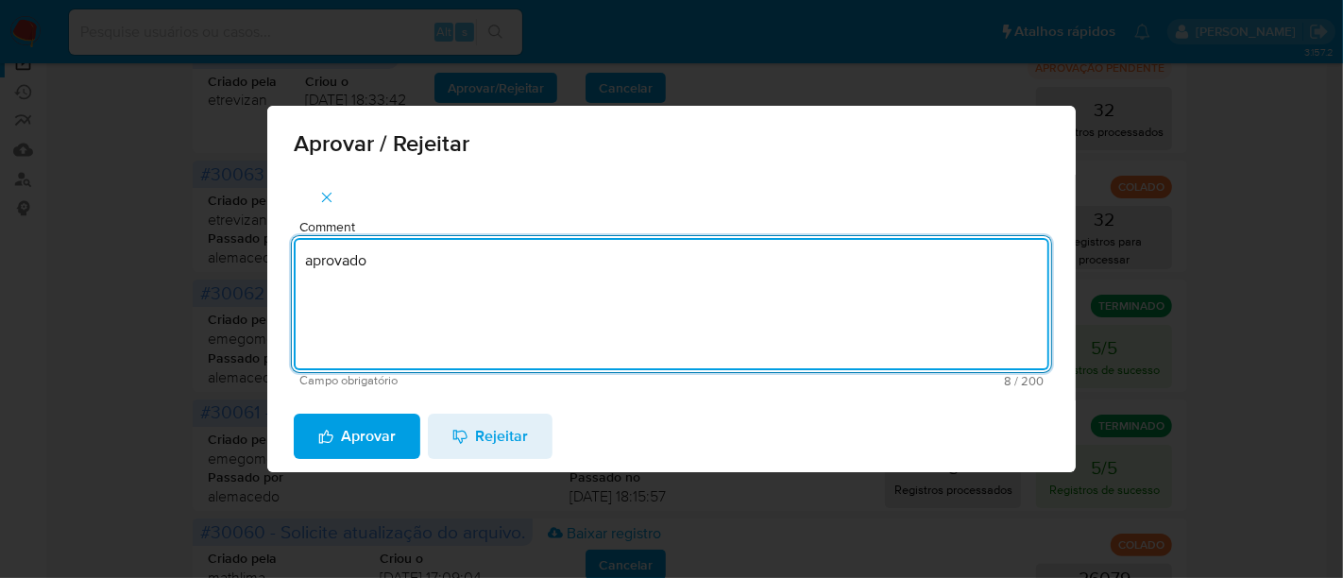
click at [391, 422] on span "Aprovar" at bounding box center [356, 436] width 77 height 42
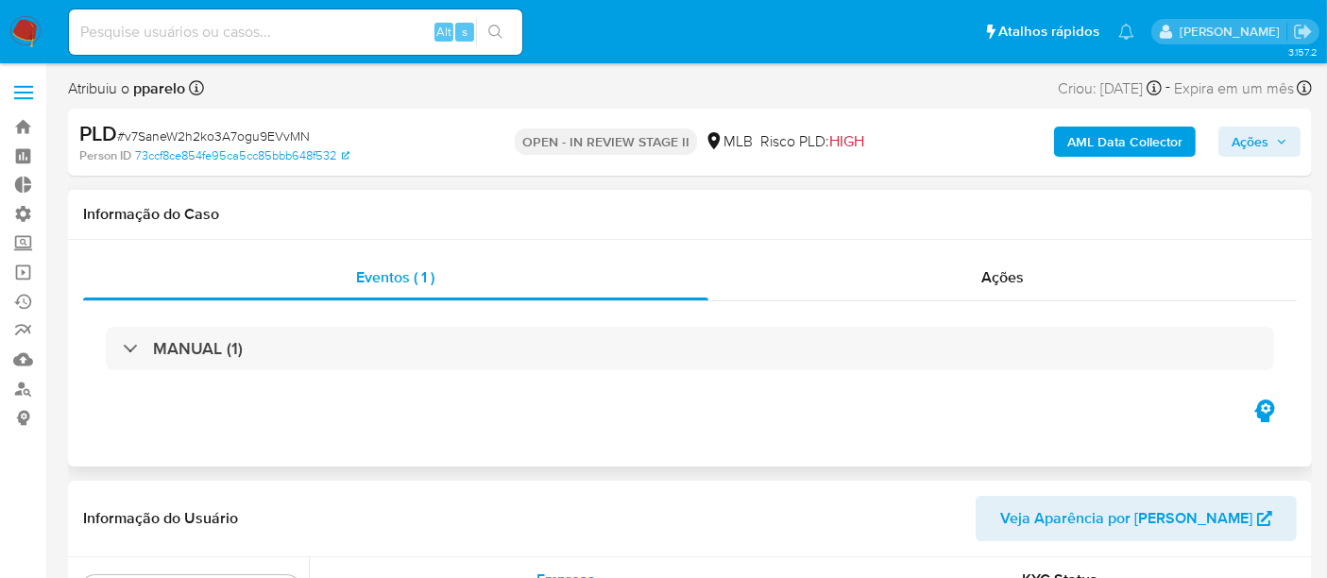
scroll to position [842, 0]
select select "10"
click at [176, 34] on input at bounding box center [295, 32] width 453 height 25
paste input "cUCSGTQSmTFbUa8t0AXTdlen"
type input "cUCSGTQSmTFbUa8t0AXTdlen"
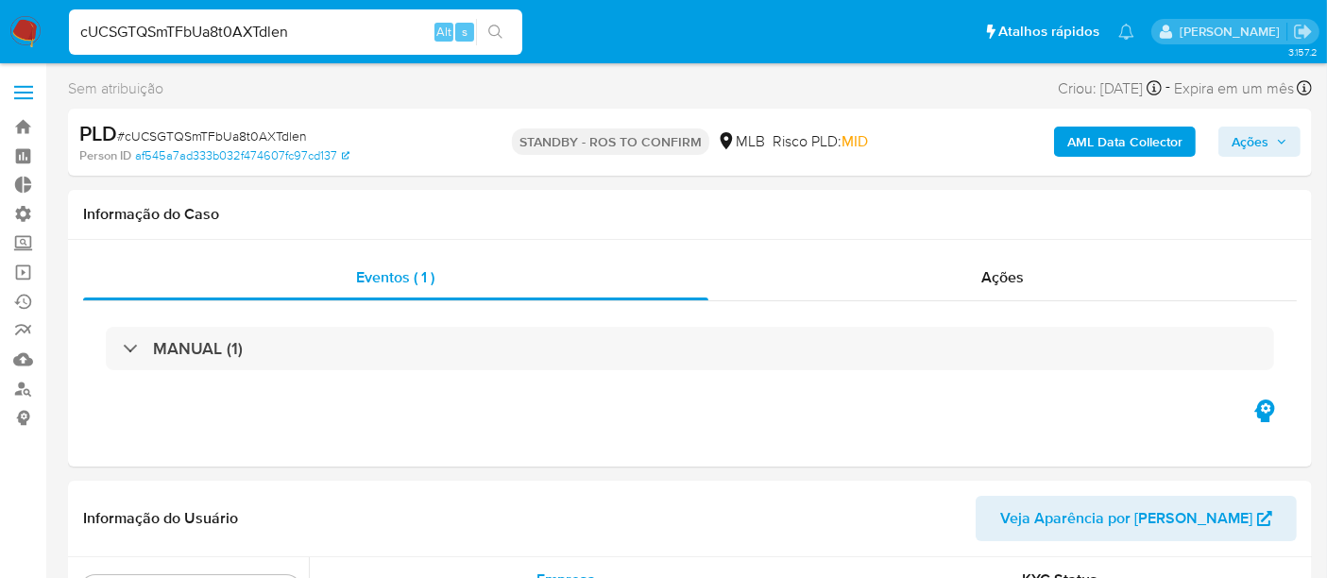
scroll to position [842, 0]
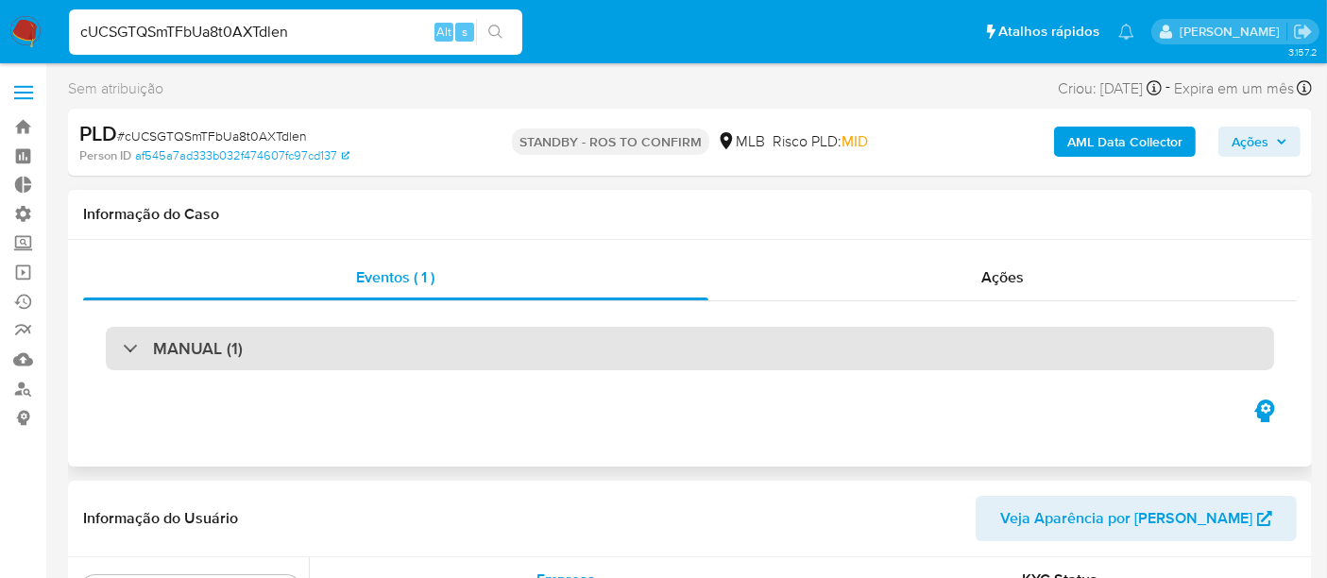
select select "10"
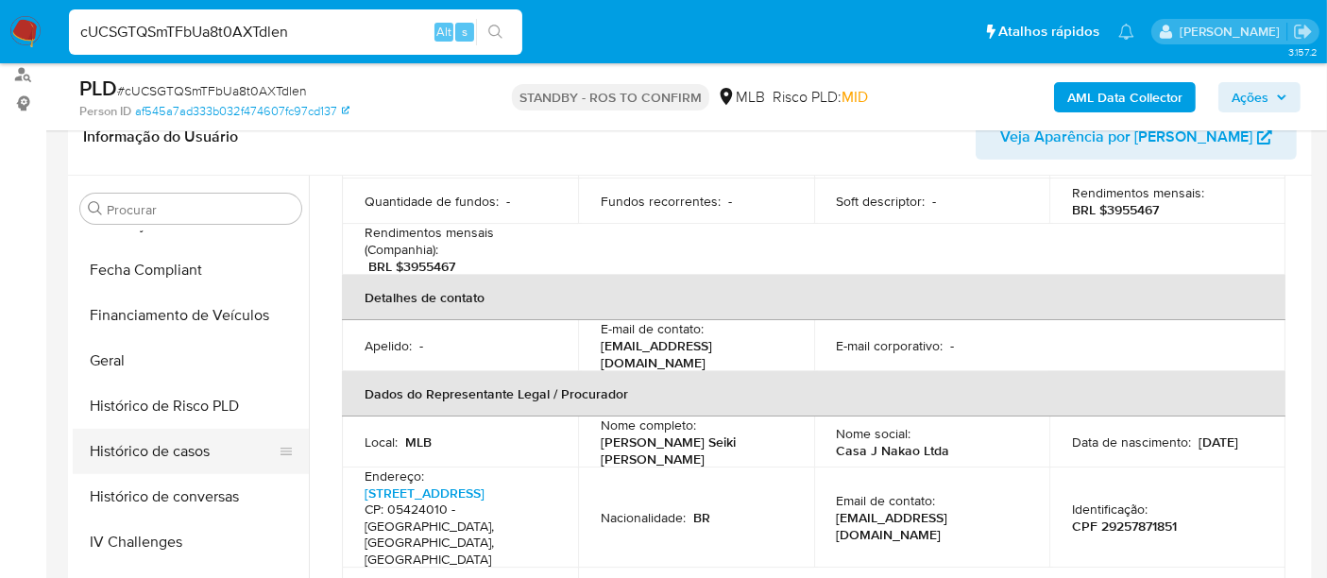
scroll to position [318, 0]
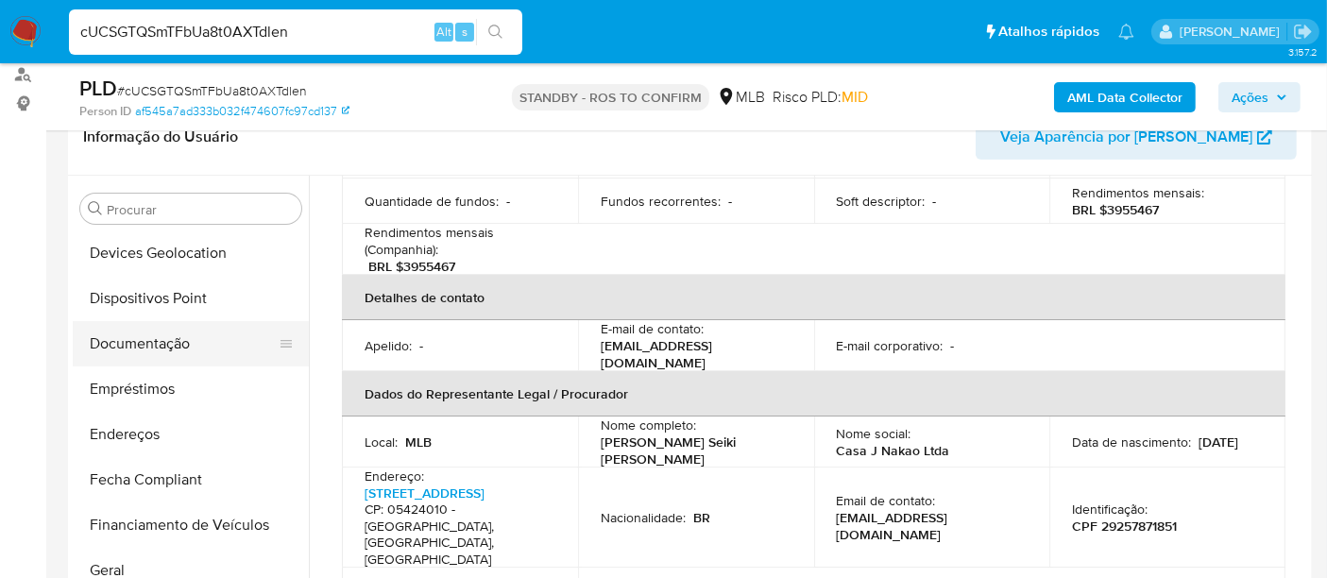
click at [159, 332] on button "Documentação" at bounding box center [183, 343] width 221 height 45
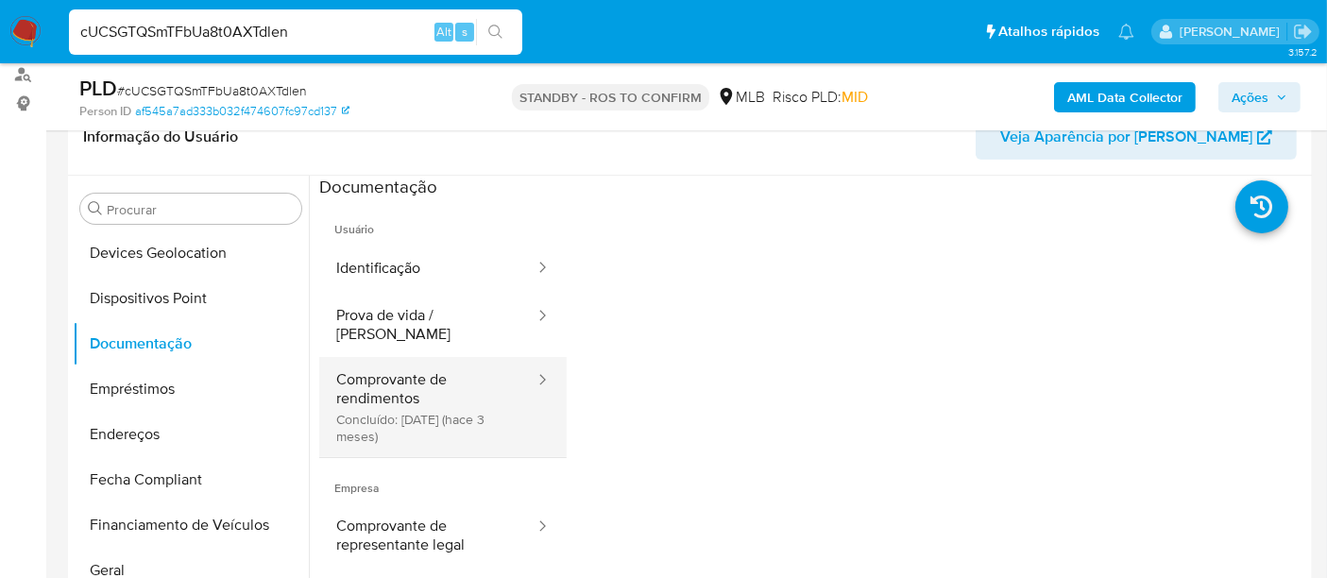
click at [366, 411] on button "Comprovante de rendimentos Concluído: 15/06/2025 (hace 3 meses)" at bounding box center [427, 407] width 217 height 100
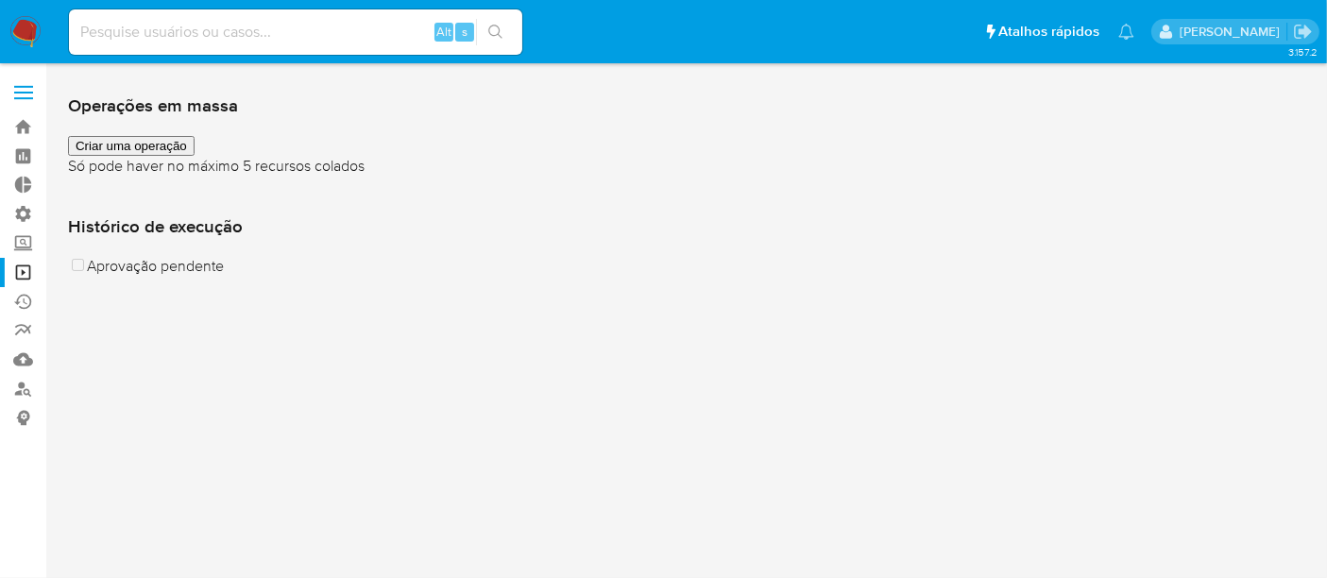
scroll to position [105, 0]
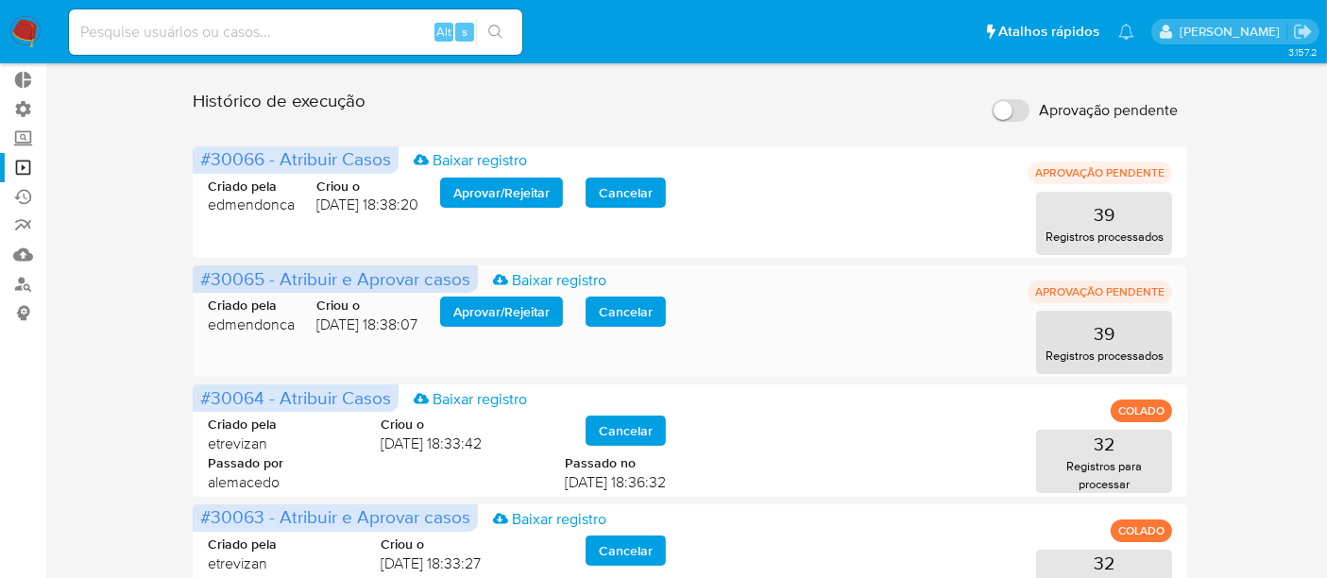
click at [510, 322] on span "Aprovar / Rejeitar" at bounding box center [501, 311] width 96 height 26
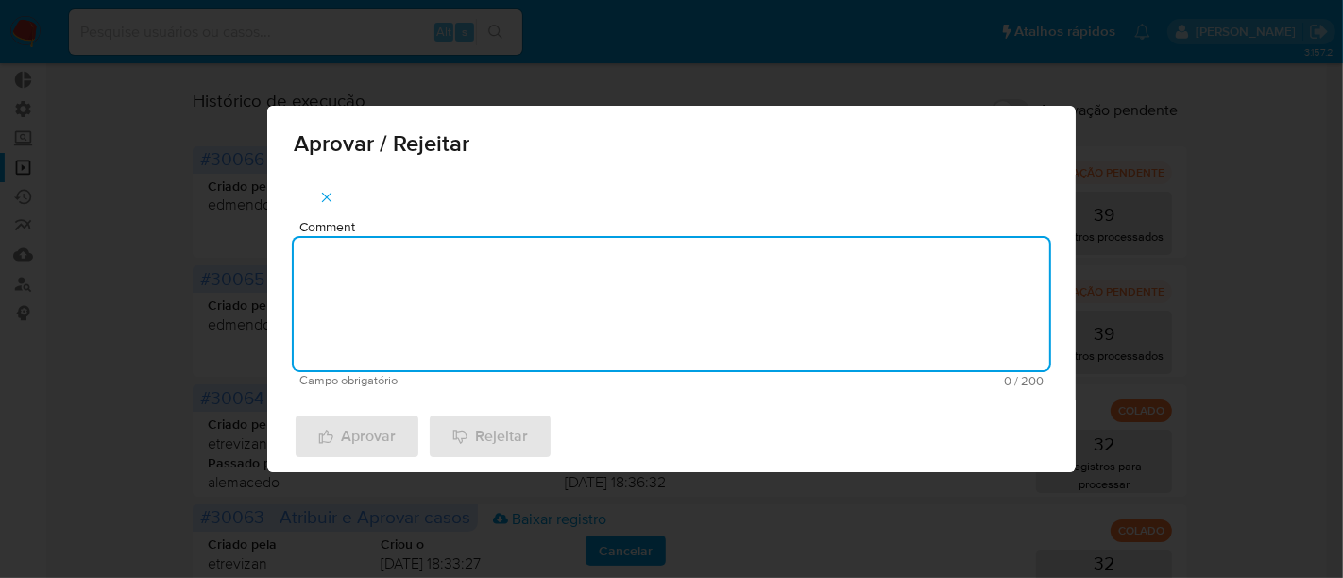
click at [454, 274] on textarea "Comment" at bounding box center [671, 304] width 755 height 132
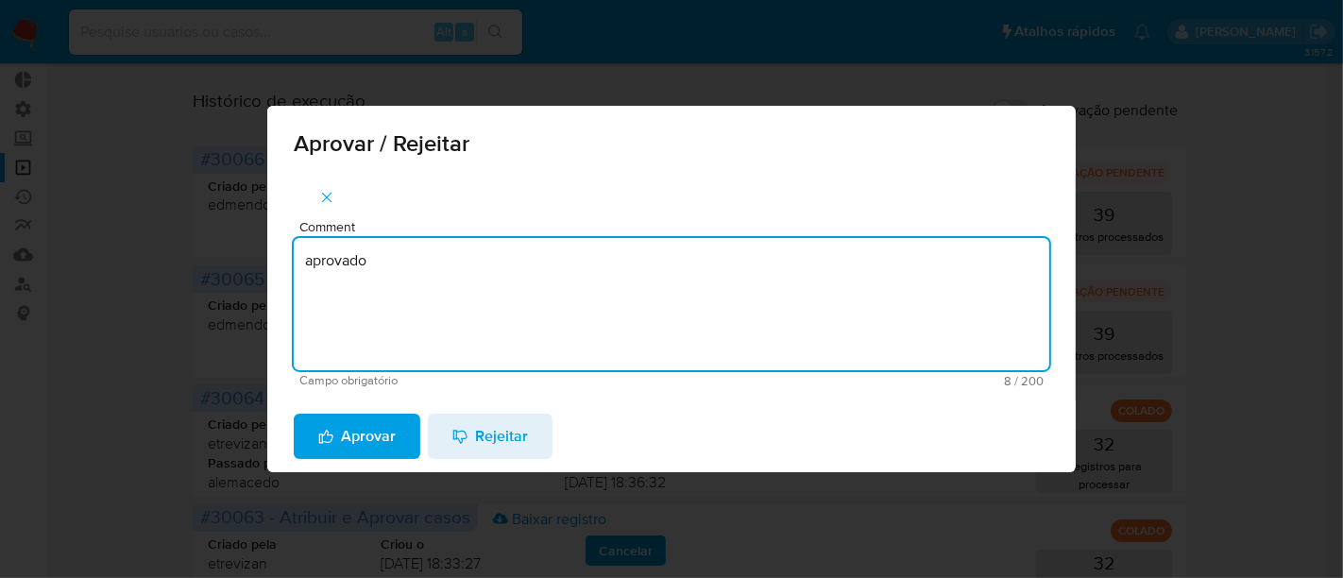
drag, startPoint x: 426, startPoint y: 264, endPoint x: 307, endPoint y: 265, distance: 119.0
click at [315, 263] on textarea "aprovado" at bounding box center [671, 304] width 755 height 132
click at [344, 268] on textarea "aprovado" at bounding box center [671, 304] width 755 height 132
drag, startPoint x: 394, startPoint y: 269, endPoint x: 206, endPoint y: 266, distance: 187.9
click at [206, 266] on div "Aprovar / Rejeitar Comment aprovado Campo obrigatório 8 / 200 192 caracteres re…" at bounding box center [671, 289] width 1343 height 578
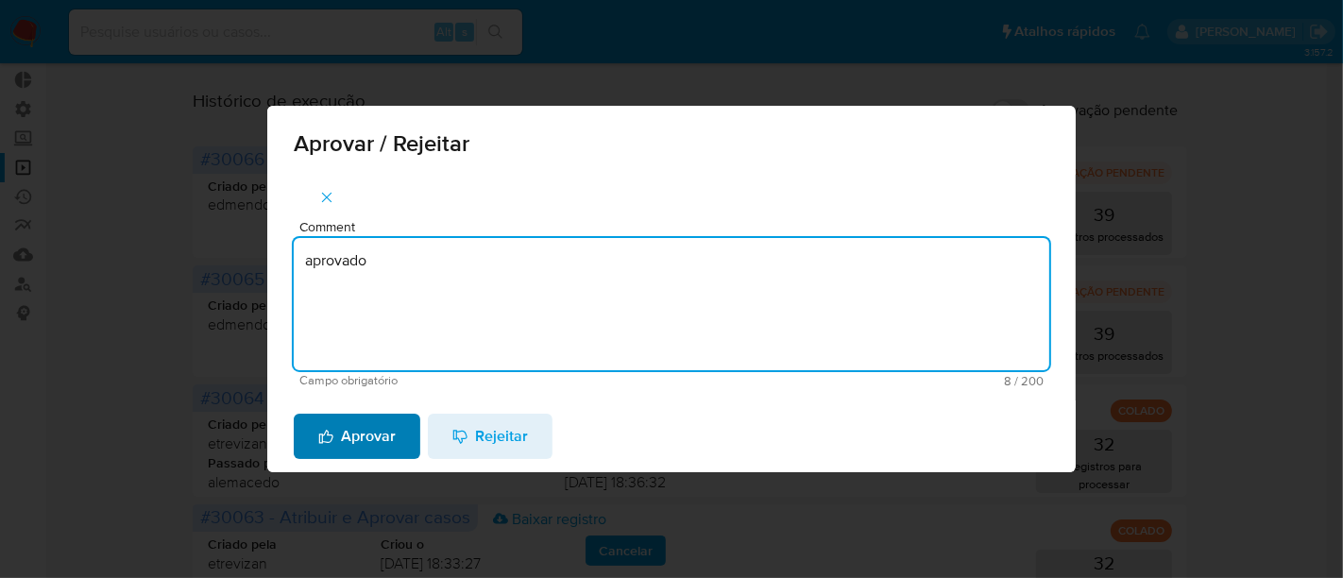
type textarea "aprovado"
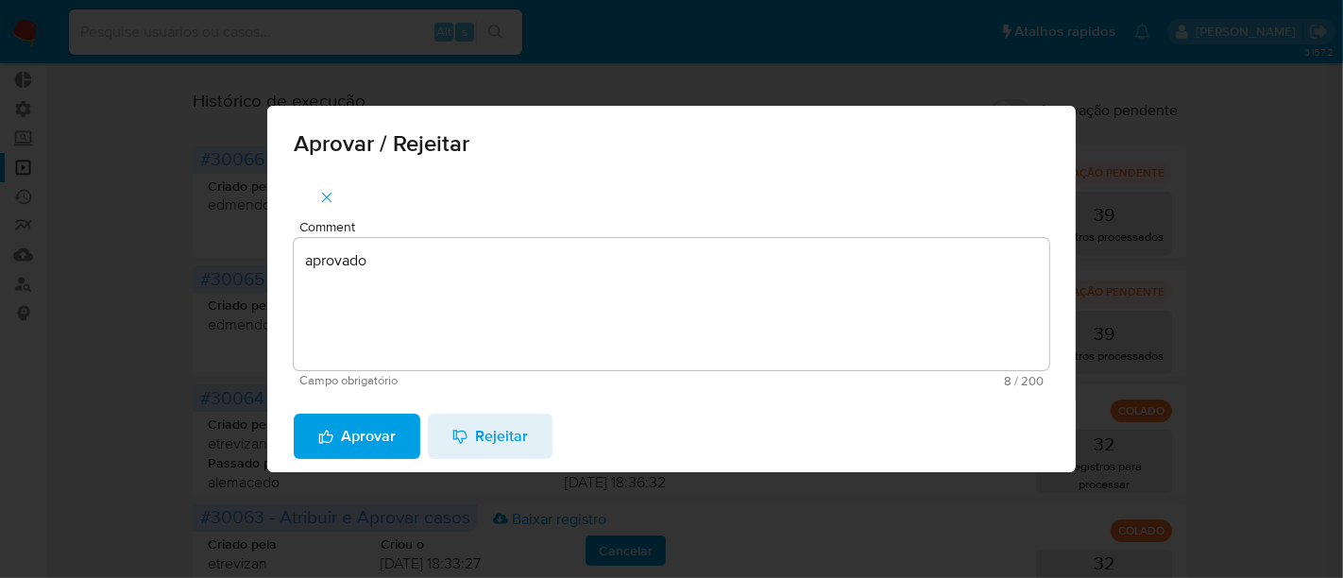
click at [337, 424] on span "Aprovar" at bounding box center [356, 436] width 77 height 42
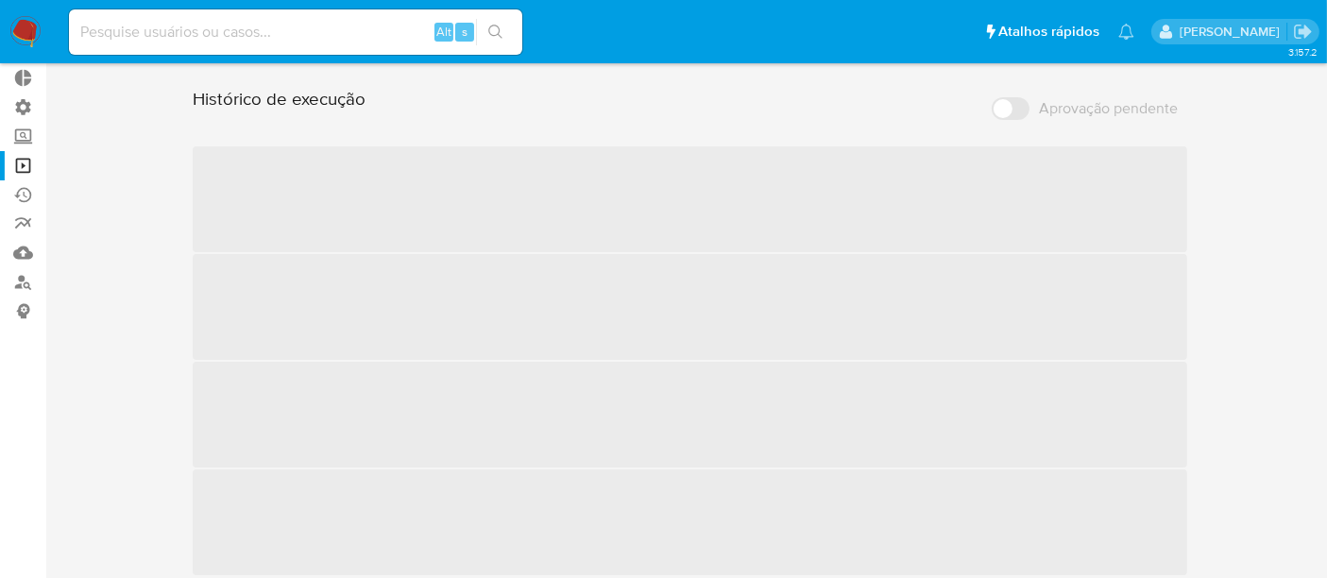
scroll to position [74, 0]
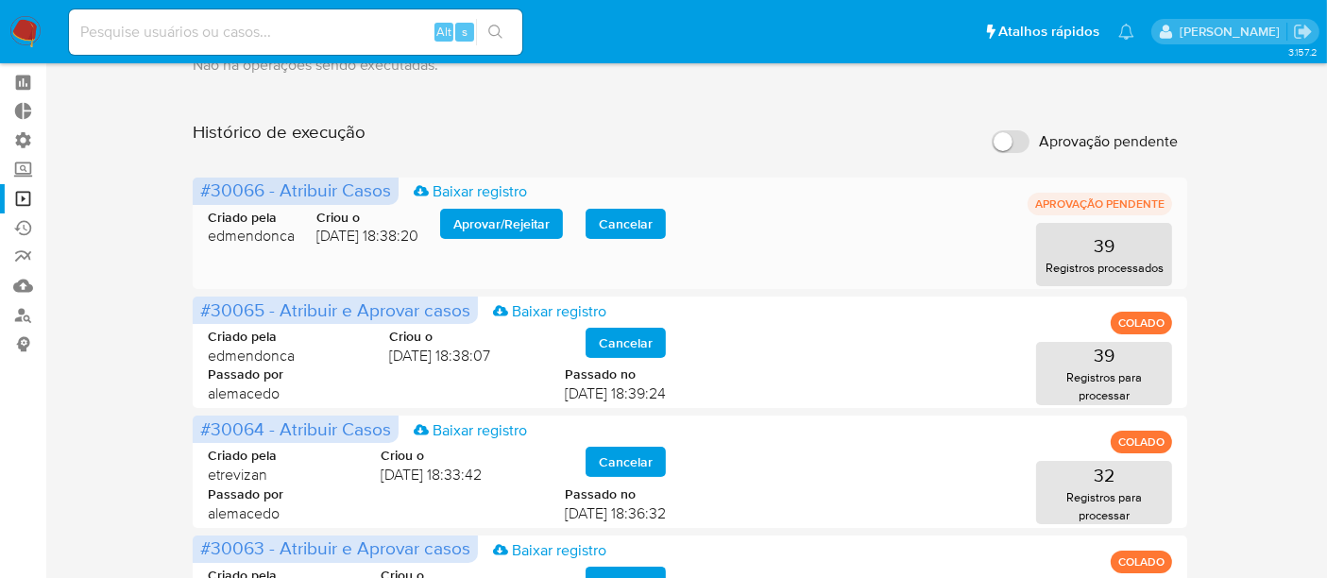
click at [486, 226] on span "Aprovar / Rejeitar" at bounding box center [501, 224] width 96 height 26
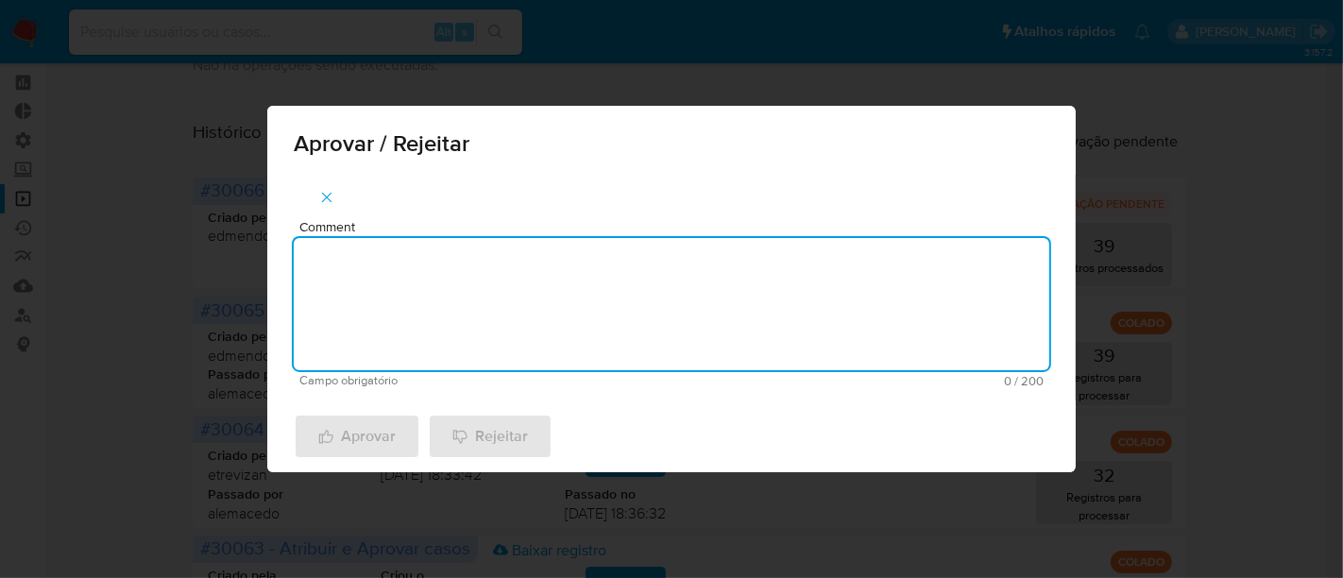
click at [332, 259] on textarea "Comment" at bounding box center [671, 304] width 755 height 132
paste textarea "aprovado"
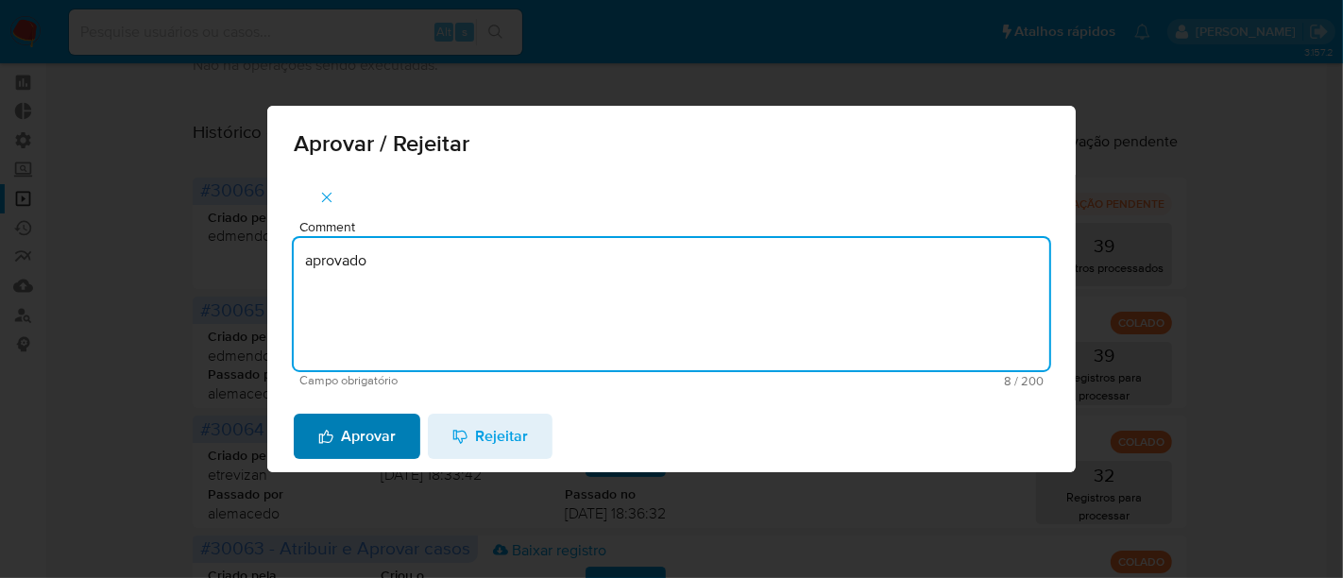
type textarea "aprovado"
click at [366, 445] on span "Aprovar" at bounding box center [356, 436] width 77 height 42
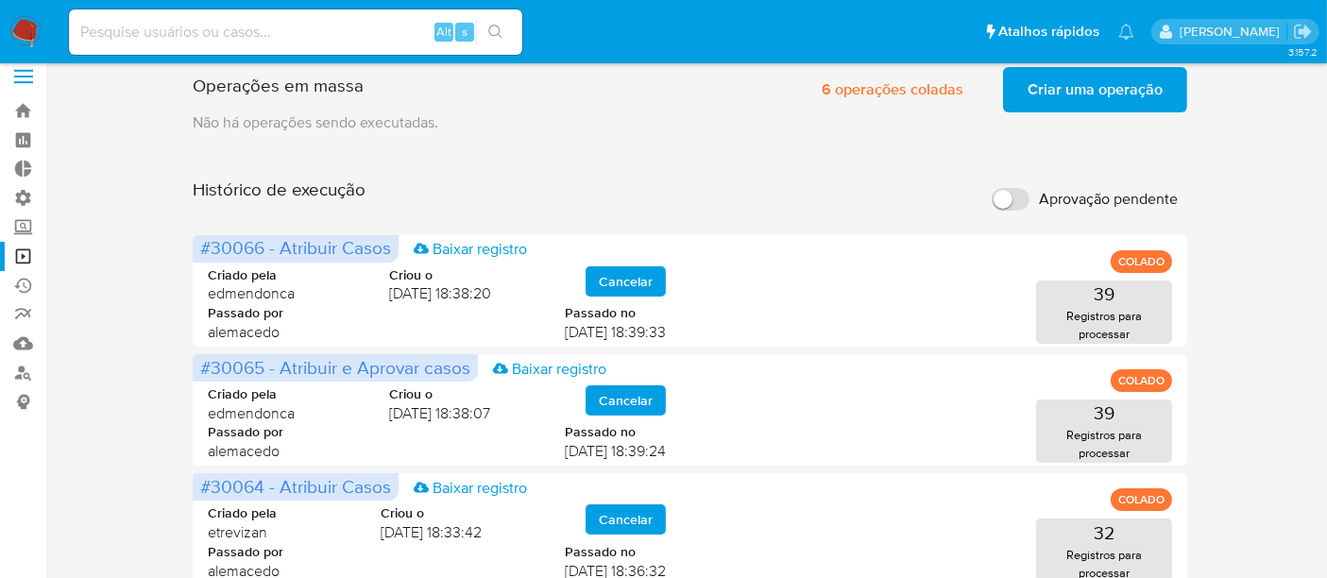
scroll to position [0, 0]
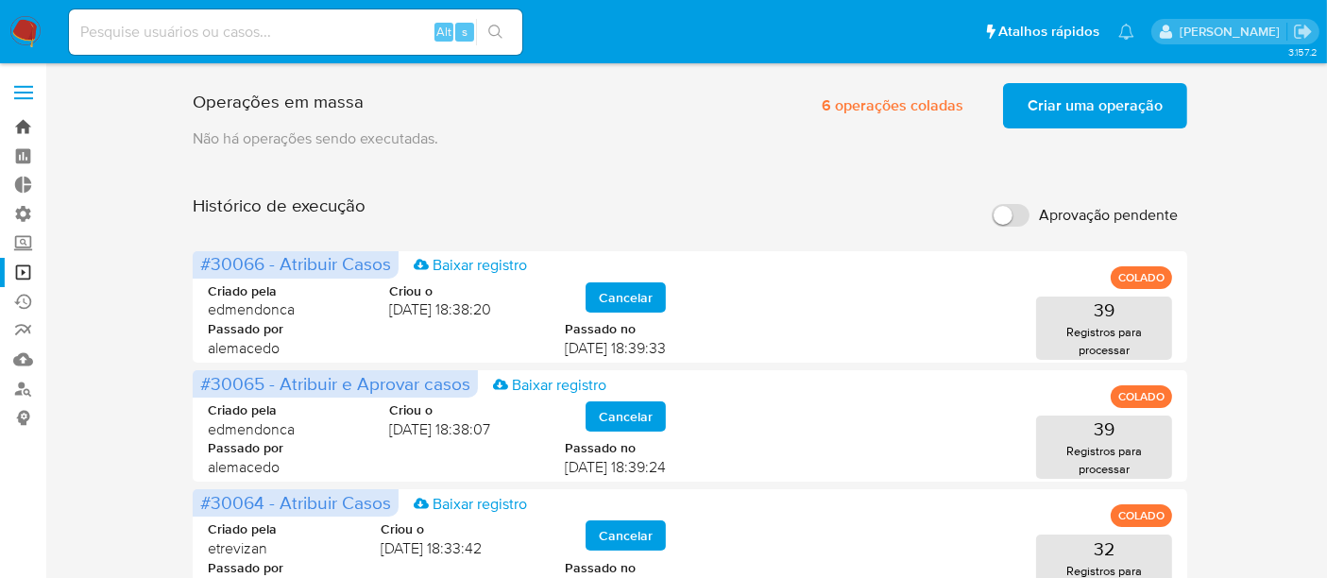
click at [23, 127] on link "Bandeja" at bounding box center [112, 126] width 225 height 29
